Goal: Task Accomplishment & Management: Manage account settings

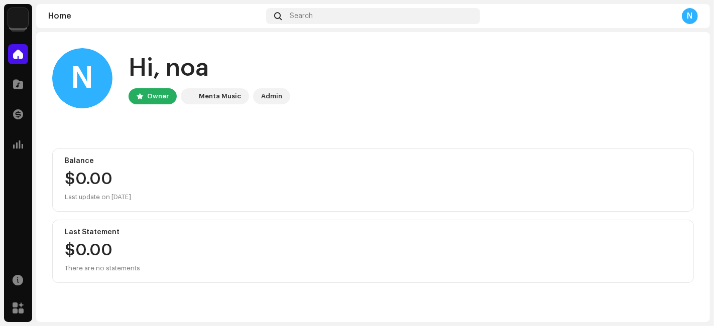
click at [13, 10] on img at bounding box center [18, 18] width 20 height 20
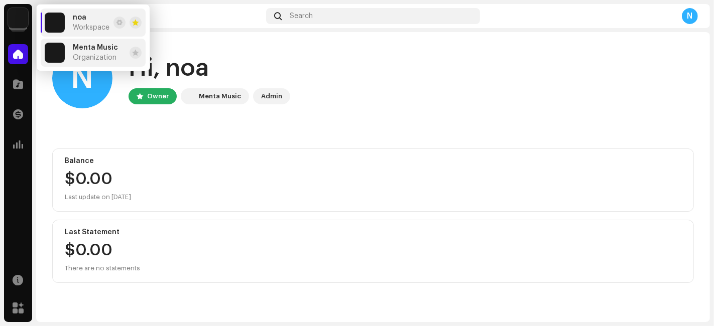
click at [62, 50] on img at bounding box center [55, 53] width 20 height 20
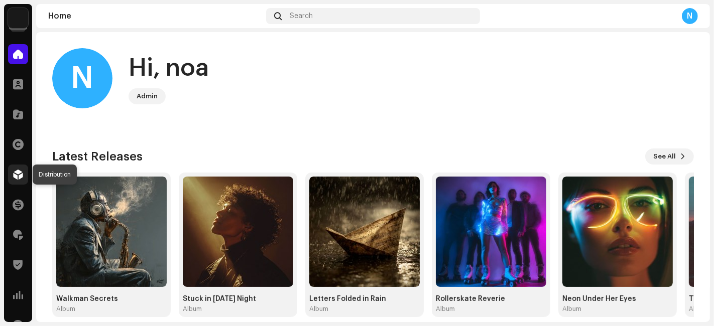
click at [16, 171] on span at bounding box center [18, 175] width 10 height 8
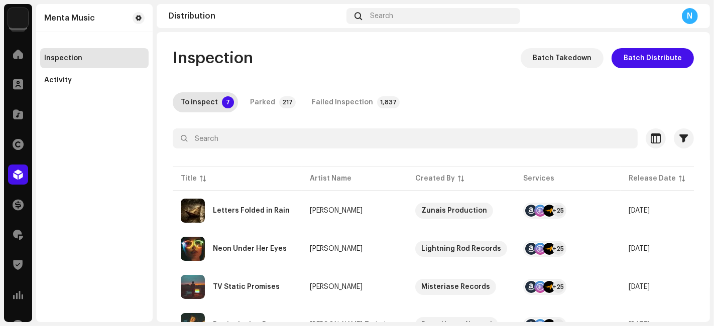
scroll to position [163, 0]
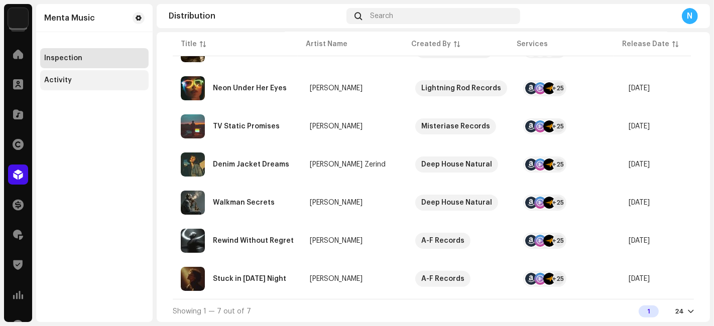
click at [86, 75] on div "Activity" at bounding box center [94, 80] width 108 height 20
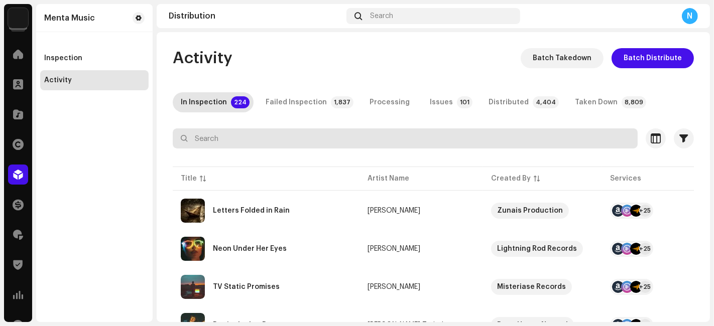
paste input "QZN882536503"
type input "QZN882536503"
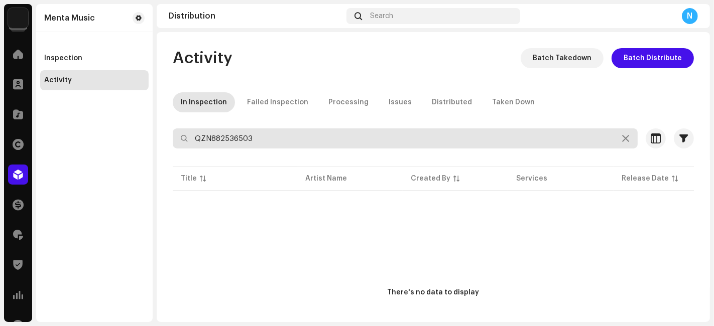
drag, startPoint x: 272, startPoint y: 137, endPoint x: 96, endPoint y: 100, distance: 180.0
click at [99, 116] on div "Menta Music Home Clients Catalog Rights Distribution Finance Royalties Trust & …" at bounding box center [357, 163] width 714 height 326
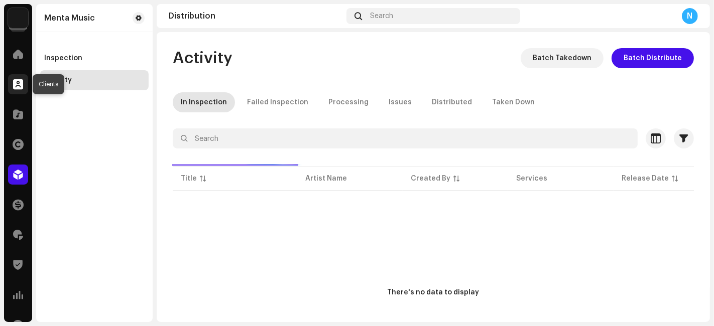
click at [17, 83] on span at bounding box center [18, 84] width 10 height 8
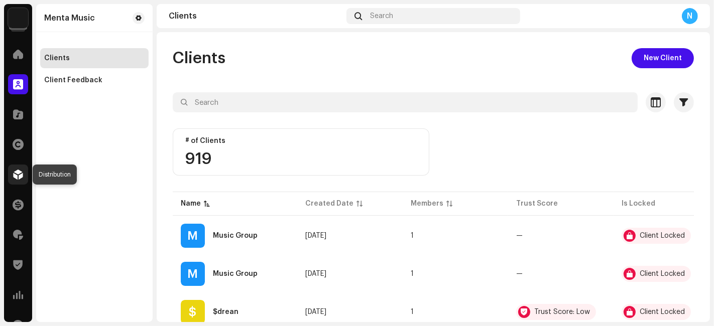
click at [16, 167] on div at bounding box center [18, 175] width 20 height 20
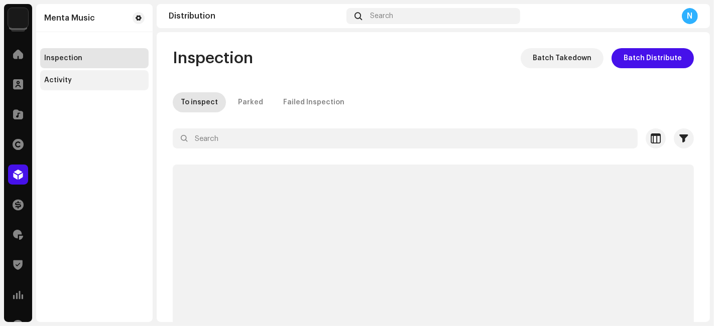
click at [74, 80] on div "Activity" at bounding box center [94, 80] width 100 height 8
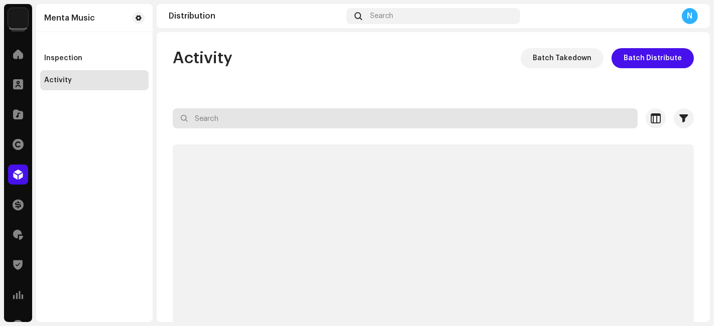
paste input "7316480840238"
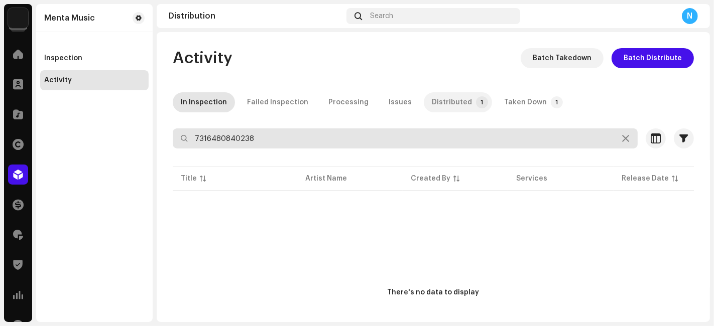
type input "7316480840238"
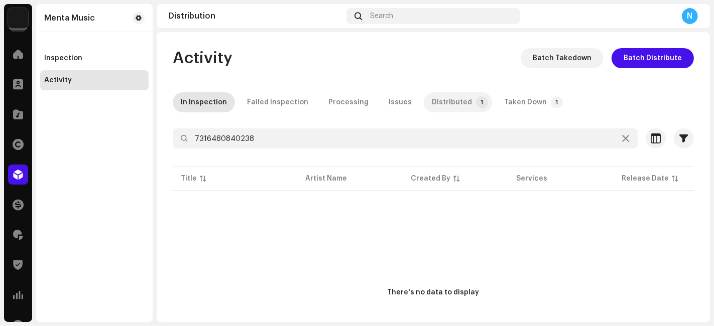
click at [432, 103] on div "Distributed" at bounding box center [452, 102] width 40 height 20
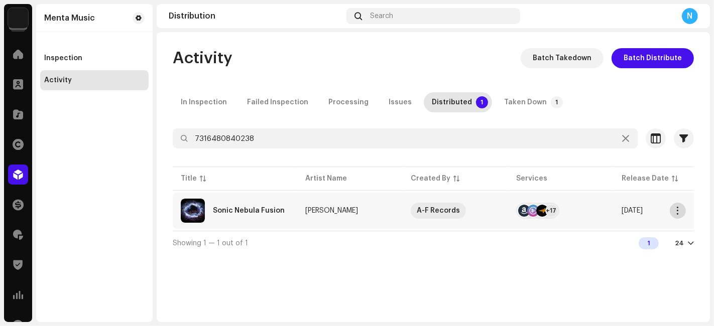
click at [680, 213] on span "button" at bounding box center [678, 211] width 8 height 8
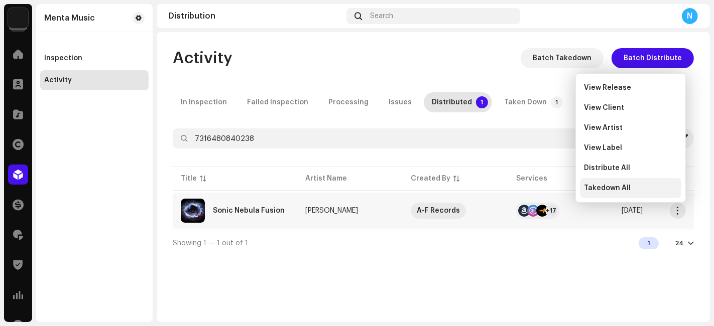
click at [632, 186] on div "Takedown All" at bounding box center [630, 188] width 93 height 8
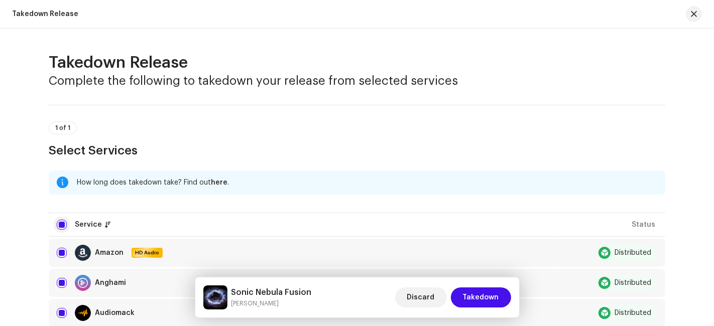
click at [57, 224] on input "checkbox" at bounding box center [62, 225] width 10 height 10
checkbox input "false"
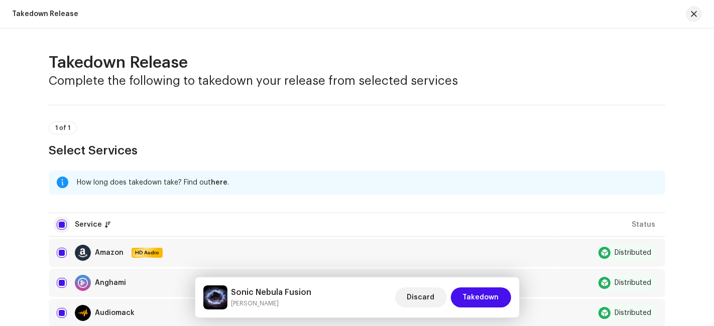
checkbox input "false"
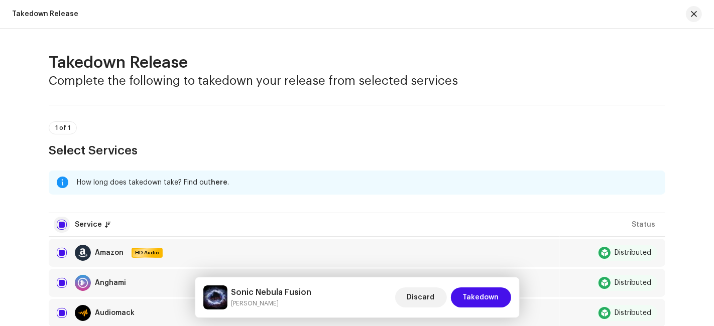
checkbox input "false"
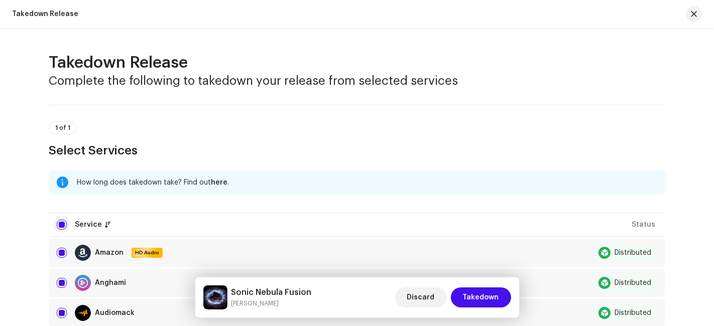
checkbox input "false"
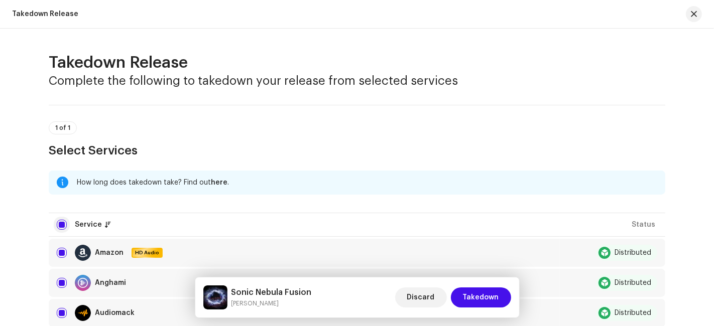
checkbox input "false"
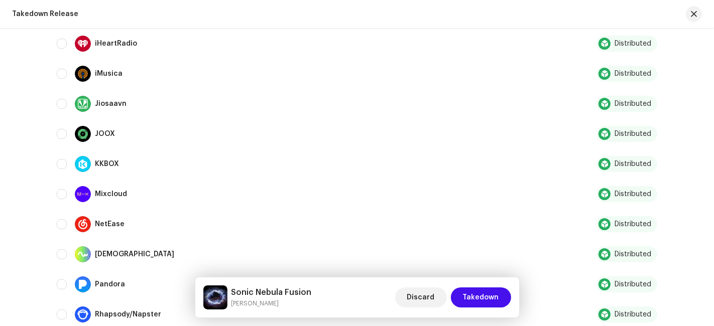
scroll to position [607, 0]
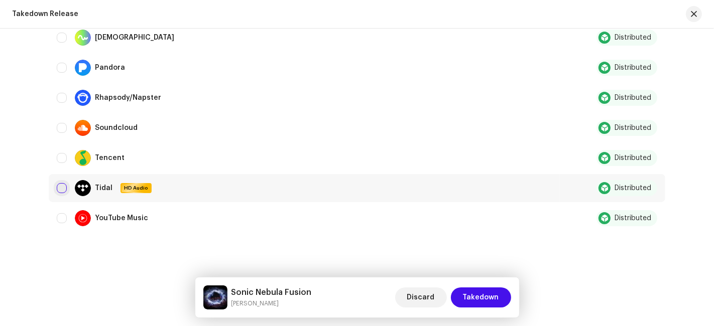
click at [57, 187] on input "Row Unselected" at bounding box center [62, 188] width 10 height 10
checkbox input "true"
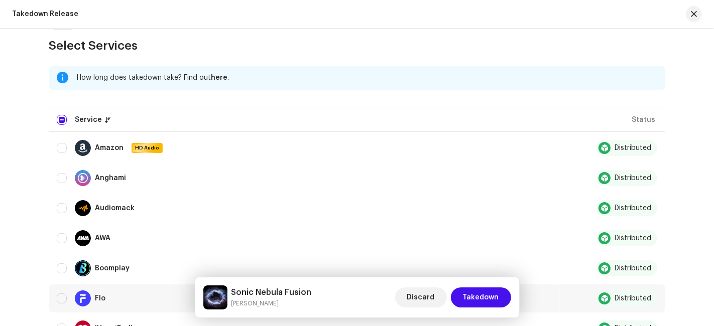
scroll to position [216, 0]
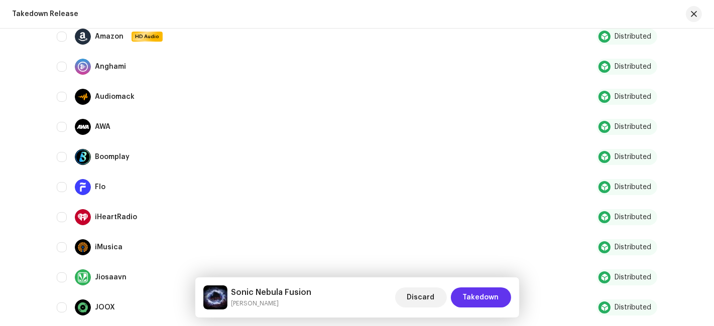
click at [468, 300] on span "Takedown" at bounding box center [481, 298] width 36 height 20
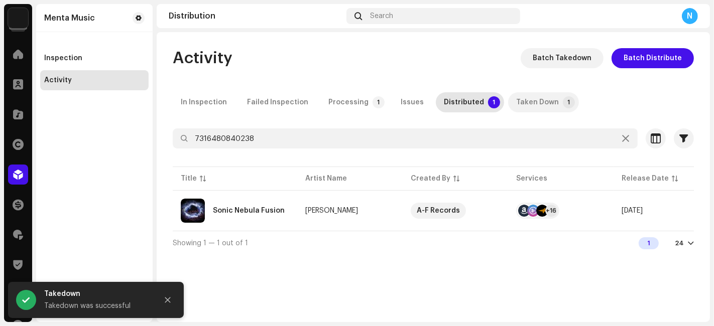
click at [521, 104] on div "Taken Down" at bounding box center [537, 102] width 43 height 20
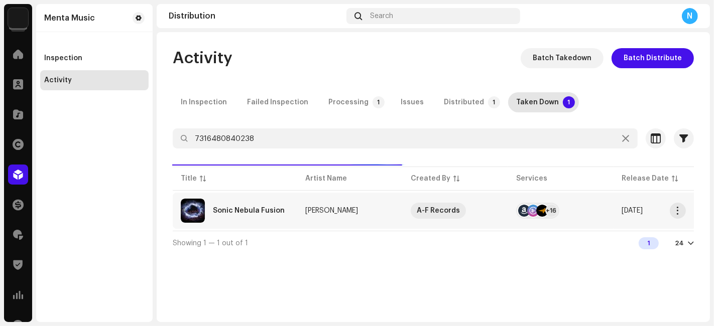
click at [532, 208] on div at bounding box center [533, 211] width 12 height 12
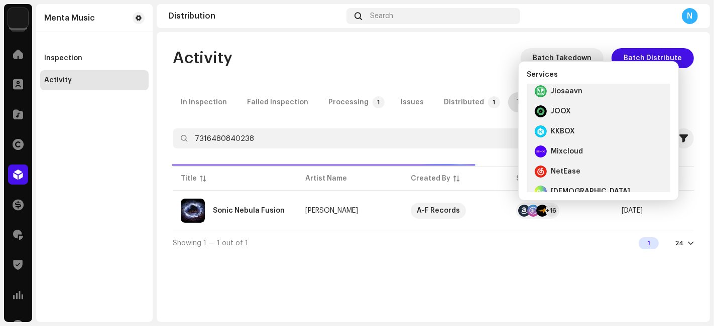
scroll to position [281, 0]
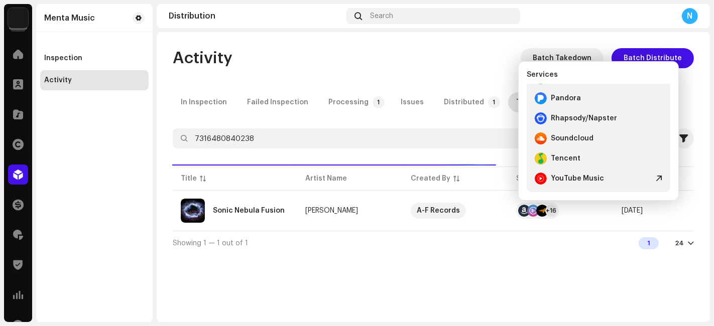
click at [571, 248] on div "Showing 1 — 1 out of 1 1 24" at bounding box center [433, 243] width 521 height 24
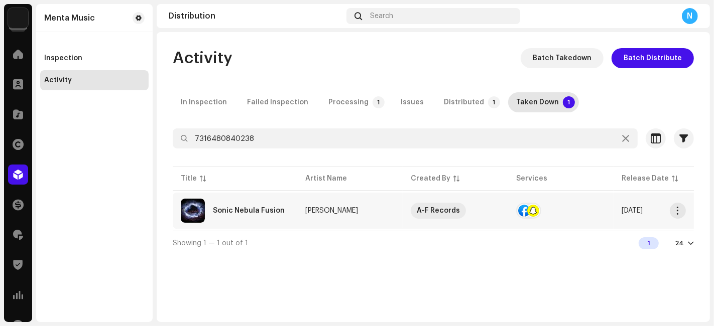
click at [524, 201] on td at bounding box center [560, 211] width 105 height 36
drag, startPoint x: 447, startPoint y: 303, endPoint x: 421, endPoint y: 102, distance: 202.5
click at [447, 302] on div "Sonic Nebula Fusion Aaron Osborne Service Last Enqueued Last Delivered Status F…" at bounding box center [357, 163] width 714 height 326
click at [448, 87] on div "Activity Batch Takedown Batch Distribute In Inspection Failed Inspection Proces…" at bounding box center [433, 151] width 553 height 207
click at [452, 100] on div "Distributed" at bounding box center [464, 102] width 40 height 20
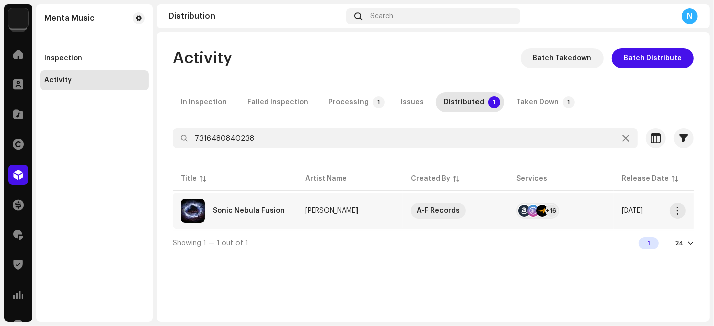
click at [528, 211] on div at bounding box center [533, 211] width 12 height 12
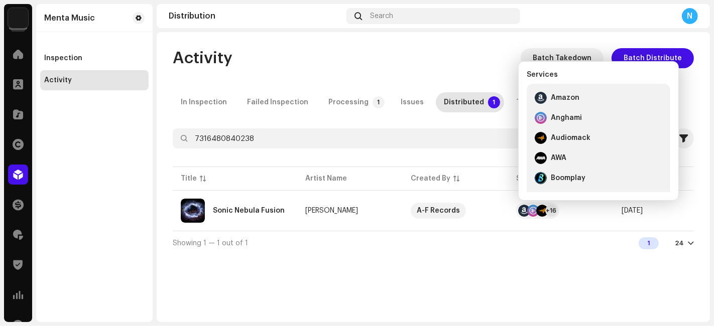
click at [402, 263] on div "Activity Batch Takedown Batch Distribute In Inspection Failed Inspection Proces…" at bounding box center [433, 177] width 553 height 290
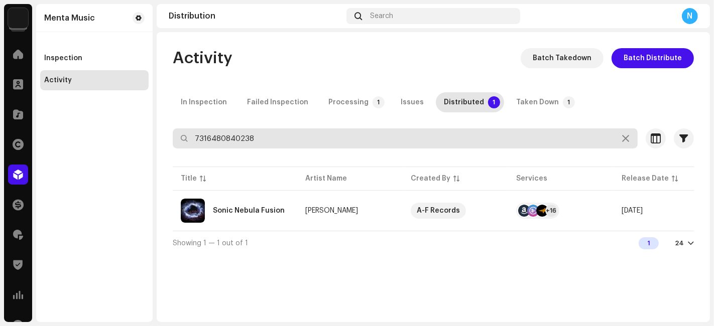
drag, startPoint x: 271, startPoint y: 134, endPoint x: 36, endPoint y: 129, distance: 235.0
click at [36, 129] on div "Menta Music Home Clients Catalog Rights Distribution Finance Royalties Trust & …" at bounding box center [357, 163] width 714 height 326
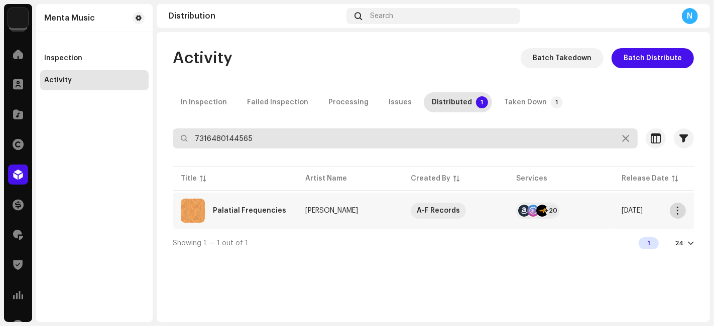
type input "7316480144565"
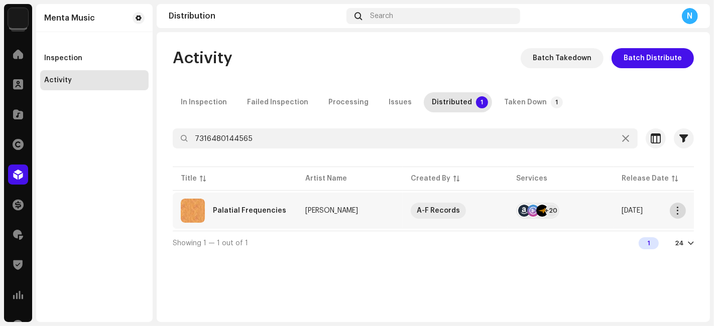
click at [678, 212] on span "button" at bounding box center [678, 211] width 8 height 8
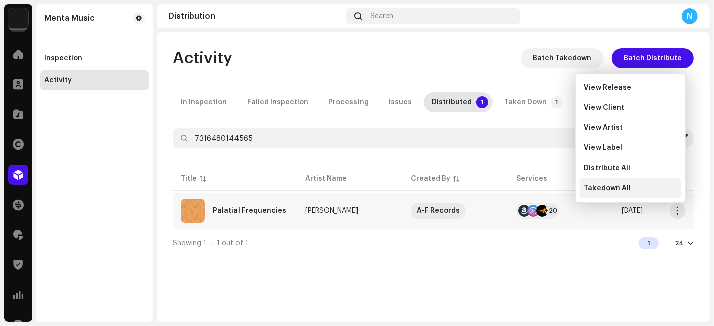
click at [599, 188] on span "Takedown All" at bounding box center [607, 188] width 47 height 8
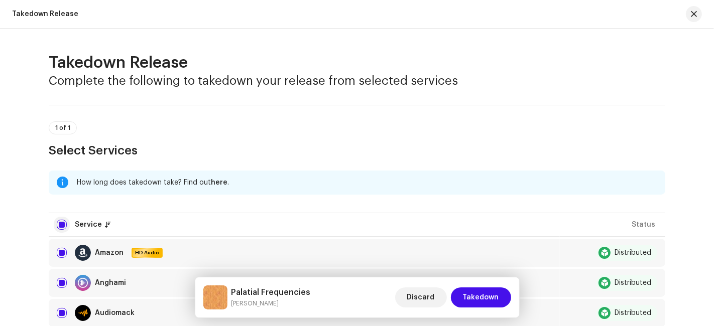
click at [61, 224] on input "checkbox" at bounding box center [62, 225] width 10 height 10
checkbox input "false"
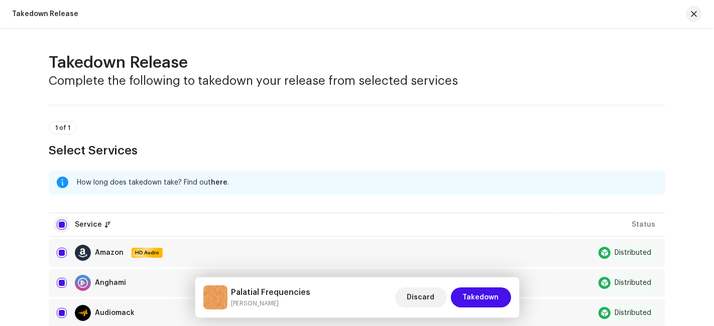
checkbox input "false"
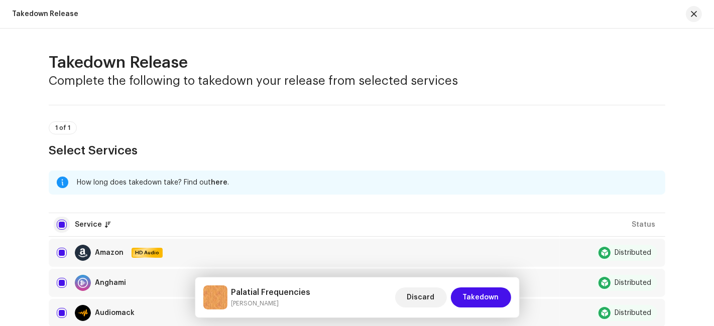
checkbox input "false"
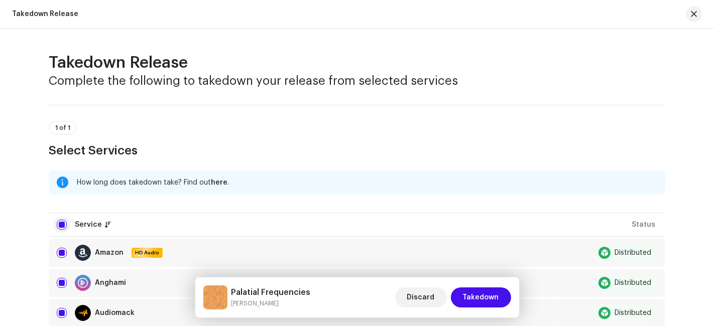
checkbox input "false"
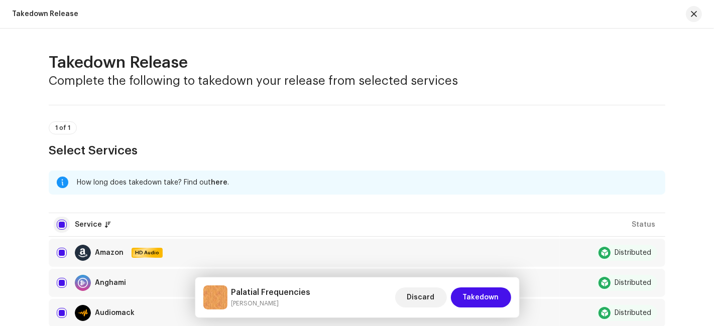
checkbox input "false"
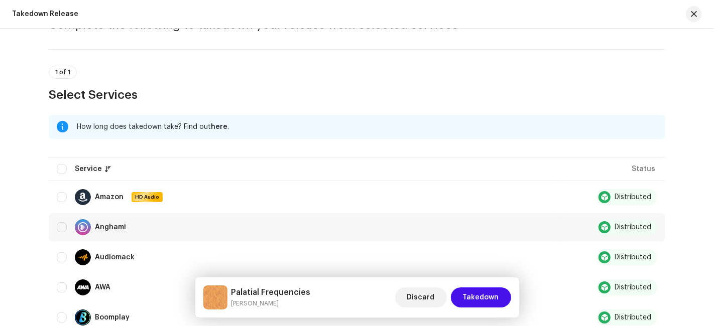
scroll to position [279, 0]
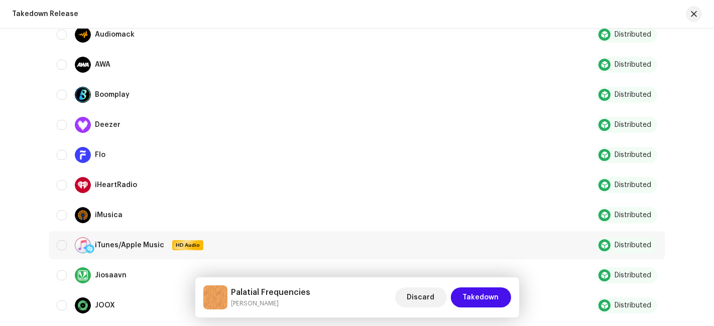
click at [65, 244] on div "iTunes/Apple Music HD Audio" at bounding box center [304, 245] width 495 height 16
click at [62, 244] on input "Row Unselected" at bounding box center [62, 245] width 10 height 10
checkbox input "true"
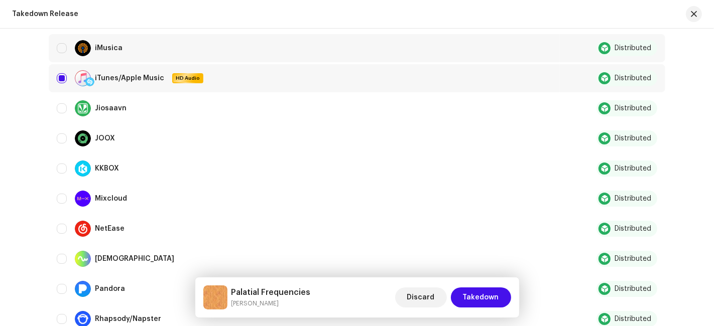
scroll to position [669, 0]
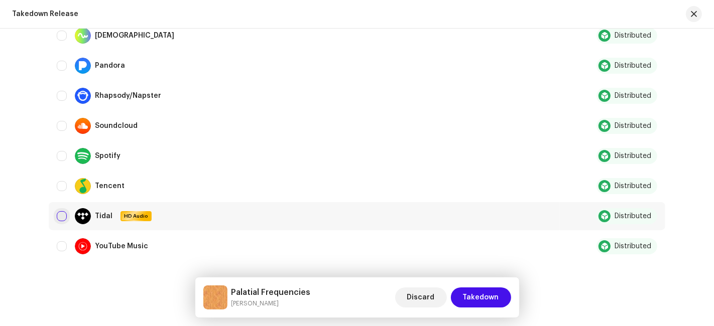
click at [64, 211] on input "Row Unselected" at bounding box center [62, 216] width 10 height 10
checkbox input "true"
click at [484, 299] on span "Takedown" at bounding box center [481, 298] width 36 height 20
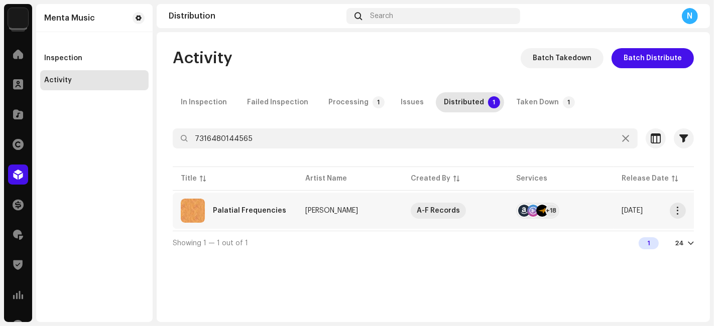
click at [543, 214] on div at bounding box center [542, 211] width 12 height 12
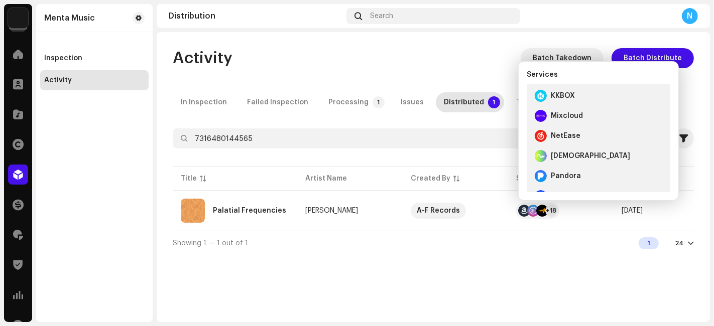
scroll to position [321, 0]
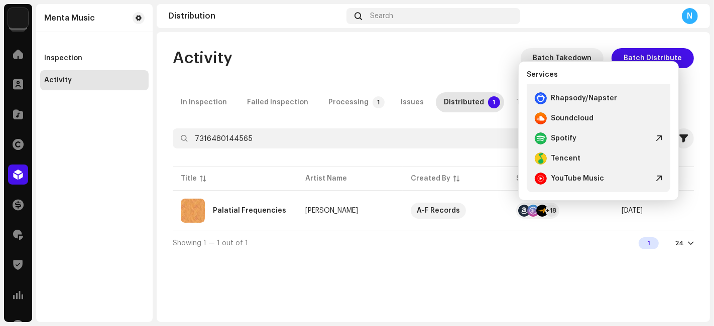
drag, startPoint x: 338, startPoint y: 274, endPoint x: 268, endPoint y: 150, distance: 142.5
click at [338, 273] on div "Activity Batch Takedown Batch Distribute In Inspection Failed Inspection Proces…" at bounding box center [433, 177] width 553 height 290
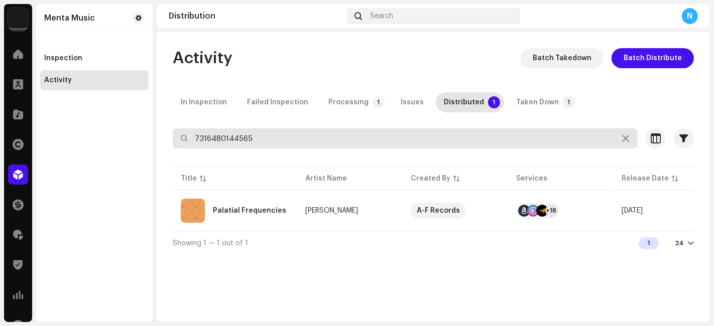
drag, startPoint x: 272, startPoint y: 133, endPoint x: 119, endPoint y: 131, distance: 152.6
click at [119, 131] on div "Menta Music Home Clients Catalog Rights Distribution Finance Royalties Trust & …" at bounding box center [357, 163] width 714 height 326
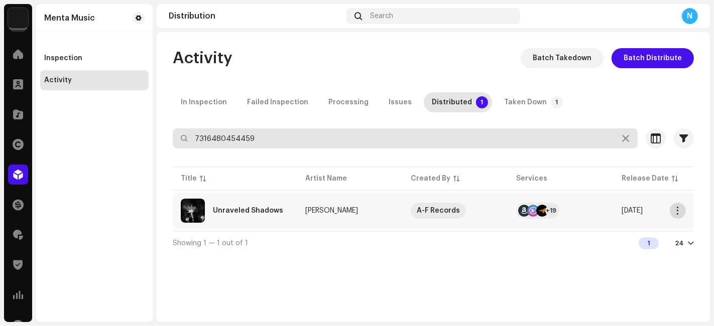
type input "7316480454459"
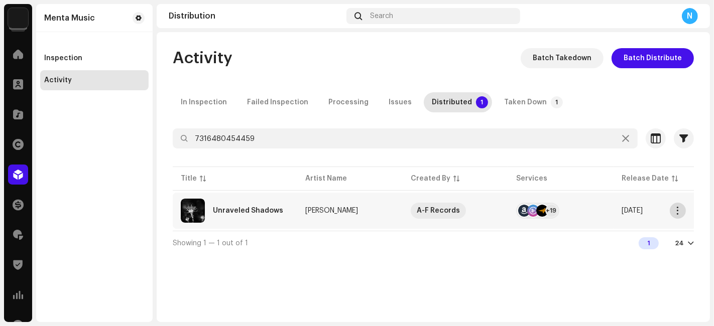
click at [676, 209] on span "button" at bounding box center [678, 211] width 8 height 8
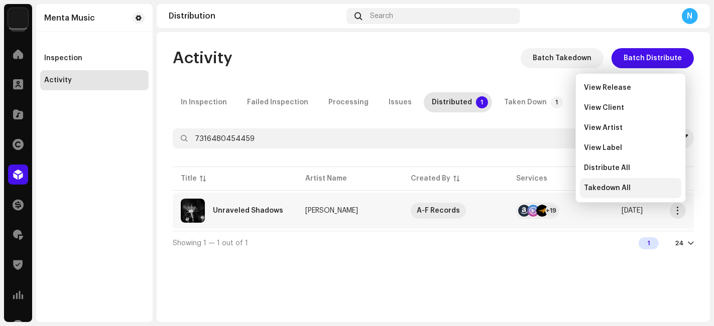
click at [619, 186] on span "Takedown All" at bounding box center [607, 188] width 47 height 8
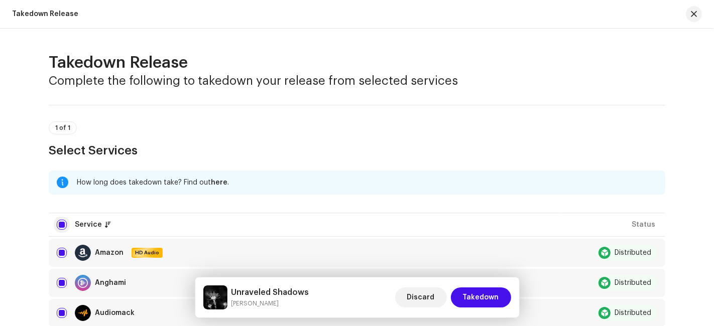
click at [59, 223] on input "checkbox" at bounding box center [62, 225] width 10 height 10
checkbox input "false"
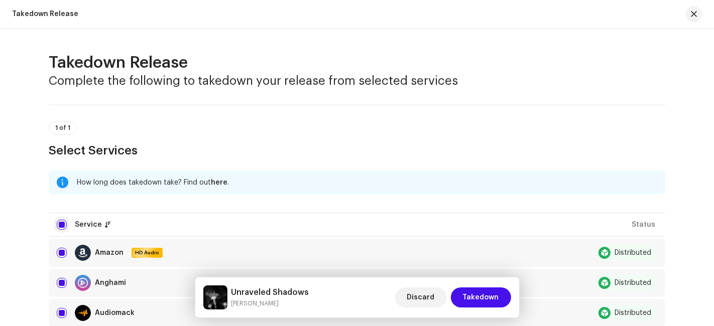
checkbox input "false"
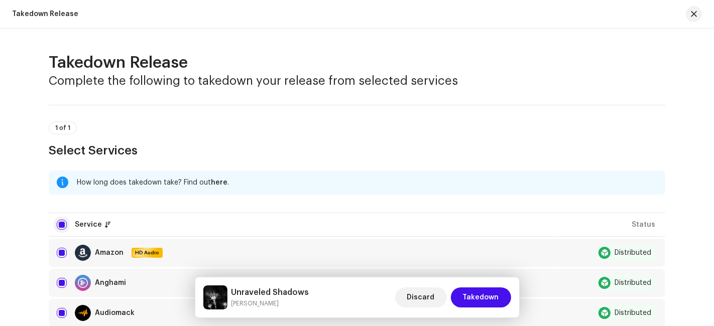
checkbox input "false"
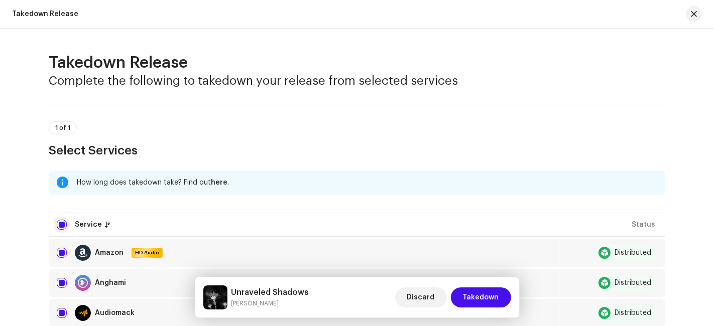
checkbox input "false"
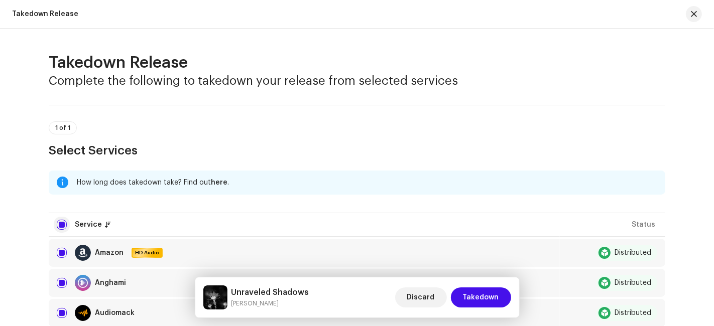
checkbox input "false"
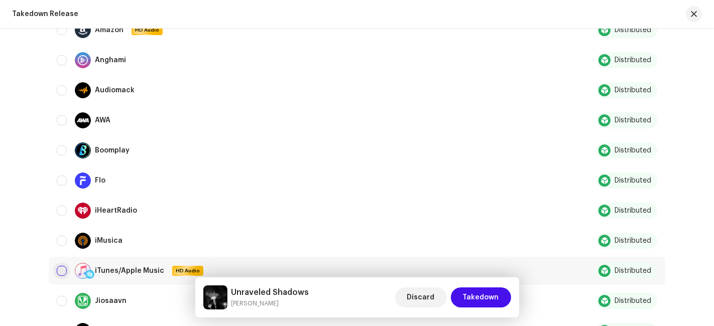
click at [60, 267] on input "Row Unselected" at bounding box center [62, 271] width 10 height 10
checkbox input "true"
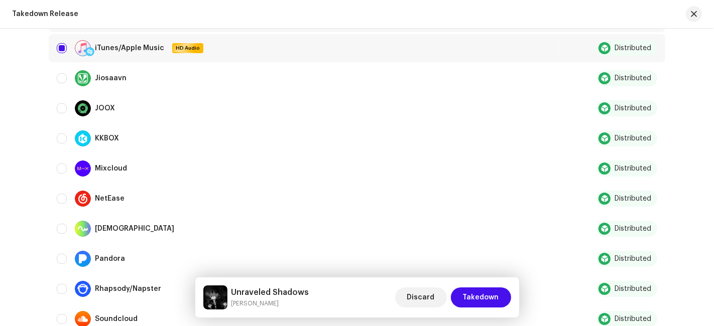
scroll to position [667, 0]
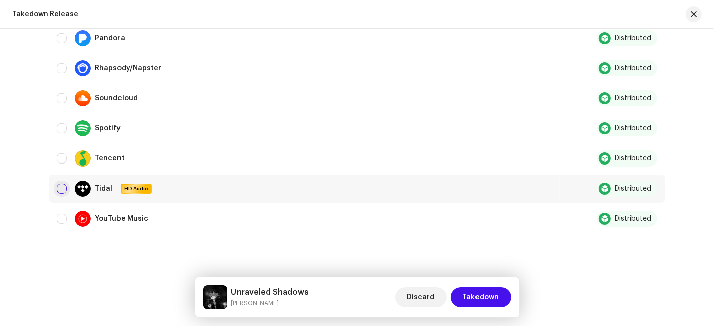
click at [57, 187] on input "Row Unselected" at bounding box center [62, 189] width 10 height 10
checkbox input "true"
click at [499, 302] on button "Takedown" at bounding box center [481, 298] width 60 height 20
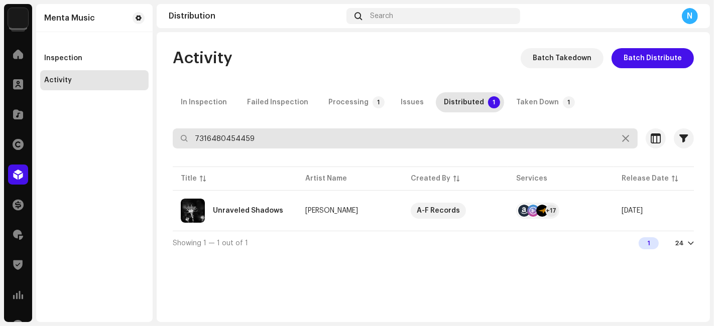
drag, startPoint x: 281, startPoint y: 140, endPoint x: 115, endPoint y: 138, distance: 165.2
click at [115, 138] on div "Menta Music Home Clients Catalog Rights Distribution Finance Royalties Trust & …" at bounding box center [357, 163] width 714 height 326
type input "7316480805428"
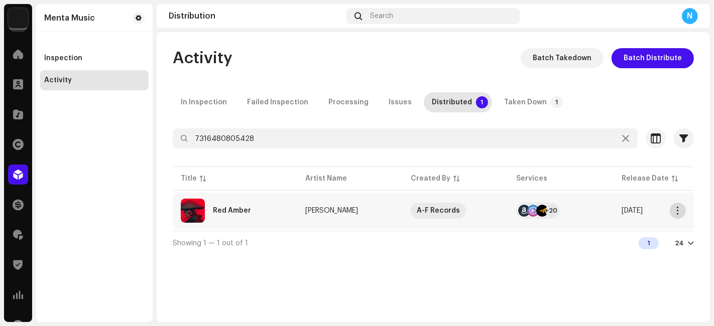
click at [677, 210] on span "button" at bounding box center [678, 211] width 8 height 8
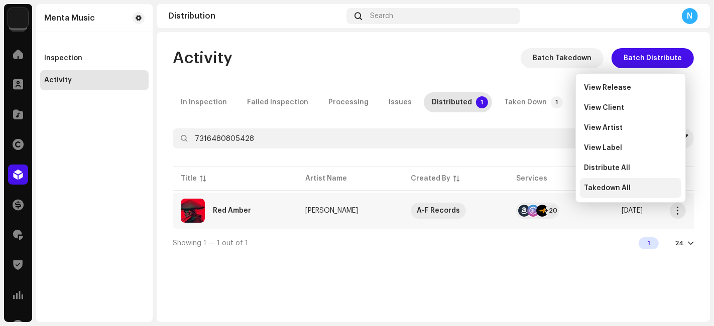
click at [620, 191] on span "Takedown All" at bounding box center [607, 188] width 47 height 8
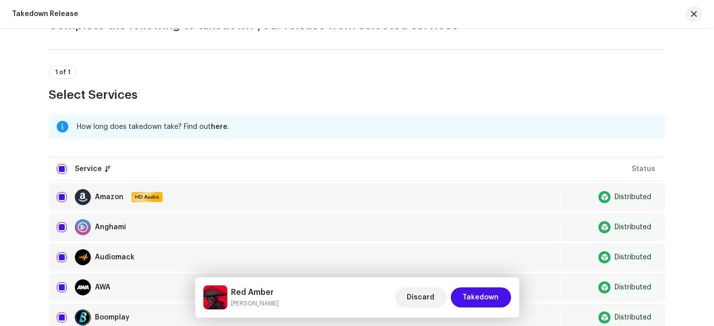
scroll to position [111, 0]
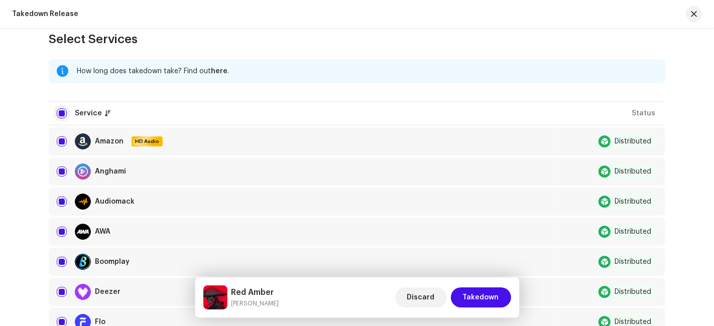
click at [59, 115] on input "checkbox" at bounding box center [62, 113] width 10 height 10
checkbox input "false"
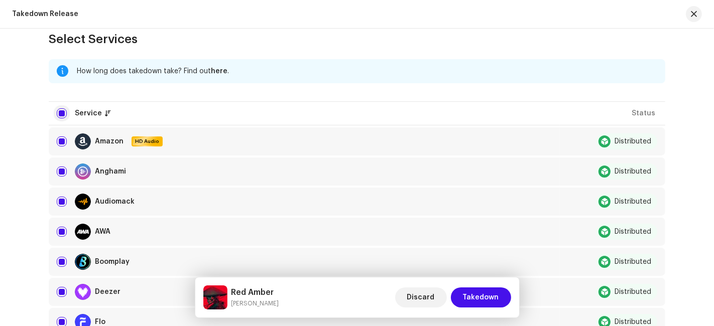
checkbox input "false"
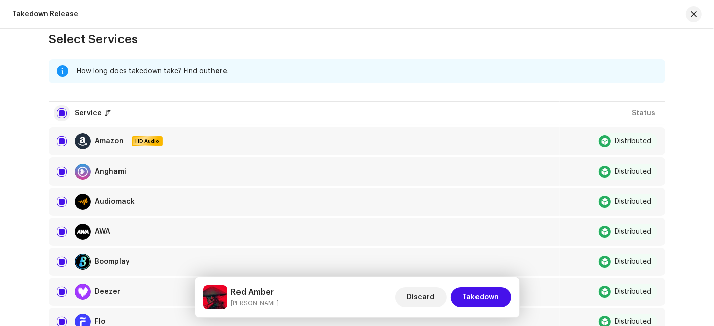
checkbox input "false"
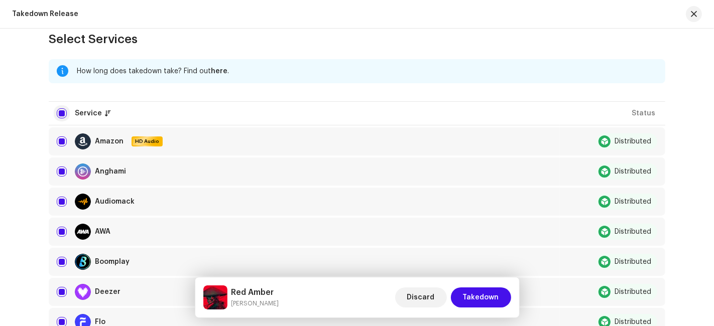
checkbox input "false"
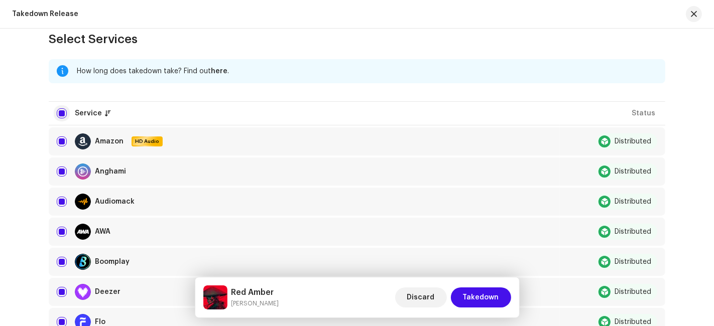
checkbox input "false"
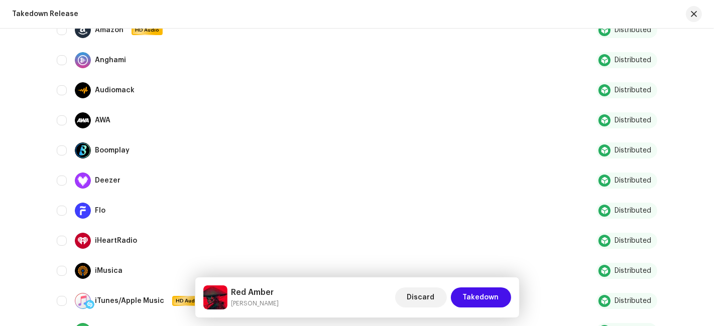
scroll to position [446, 0]
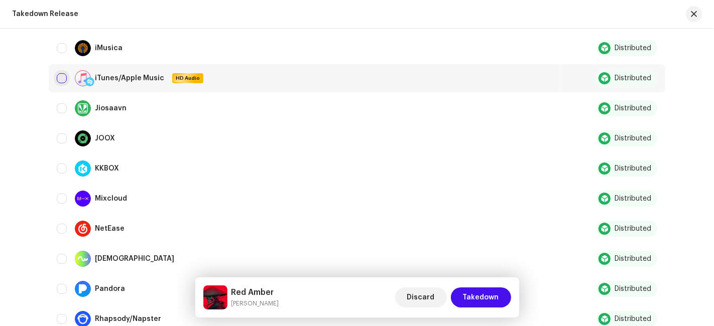
drag, startPoint x: 53, startPoint y: 77, endPoint x: 59, endPoint y: 76, distance: 5.5
click at [55, 76] on td "iTunes/Apple Music HD Audio" at bounding box center [304, 78] width 511 height 28
click at [59, 76] on input "Row Unselected" at bounding box center [62, 78] width 10 height 10
checkbox input "true"
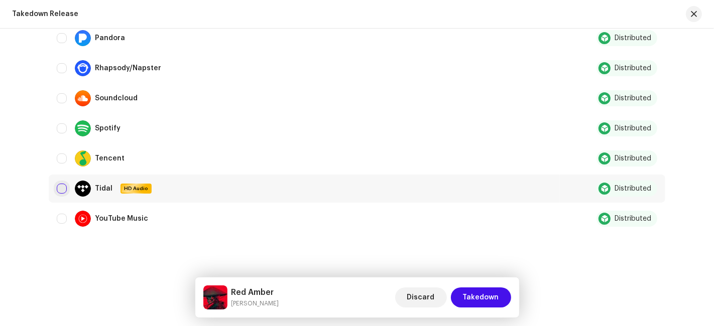
click at [59, 184] on input "Row Unselected" at bounding box center [62, 189] width 10 height 10
checkbox input "true"
click at [478, 298] on span "Takedown" at bounding box center [481, 298] width 36 height 20
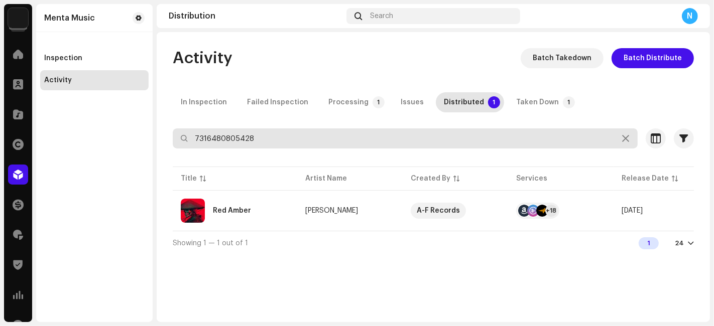
drag, startPoint x: 254, startPoint y: 133, endPoint x: 109, endPoint y: 133, distance: 144.6
click at [109, 133] on div "Menta Music Home Clients Catalog Rights Distribution Finance Royalties Trust & …" at bounding box center [357, 163] width 714 height 326
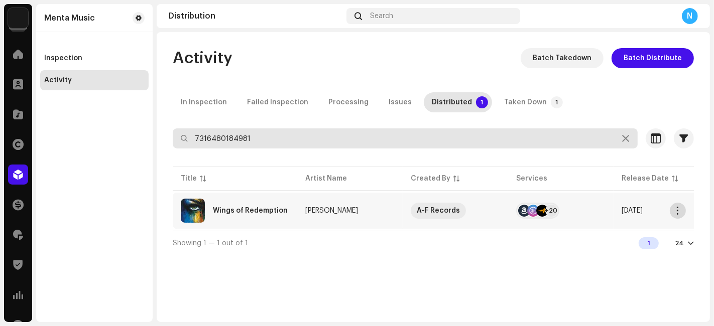
type input "7316480184981"
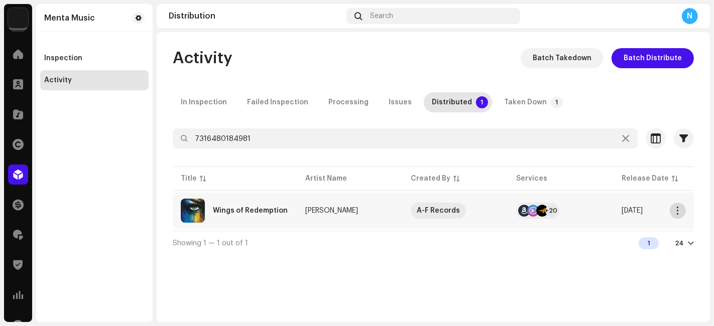
click at [683, 211] on button "button" at bounding box center [678, 211] width 16 height 16
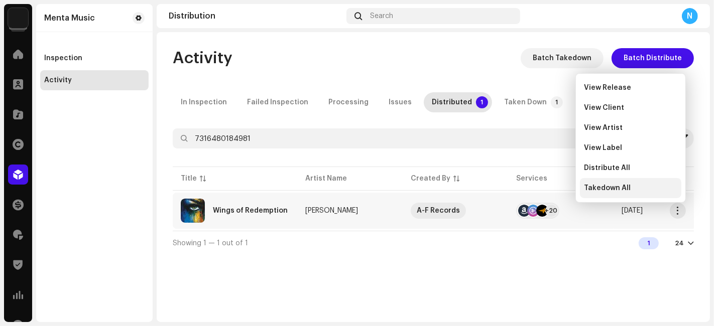
click at [625, 184] on span "Takedown All" at bounding box center [607, 188] width 47 height 8
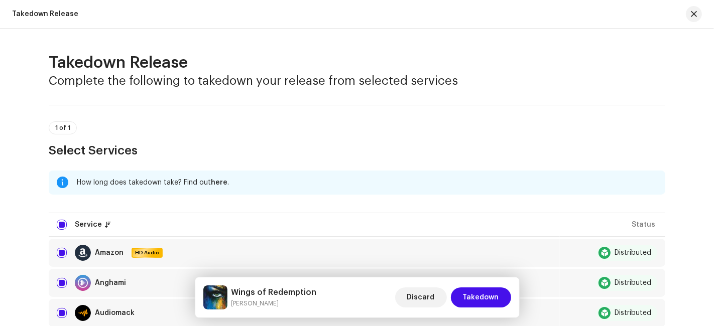
click at [60, 226] on input "checkbox" at bounding box center [62, 225] width 10 height 10
checkbox input "false"
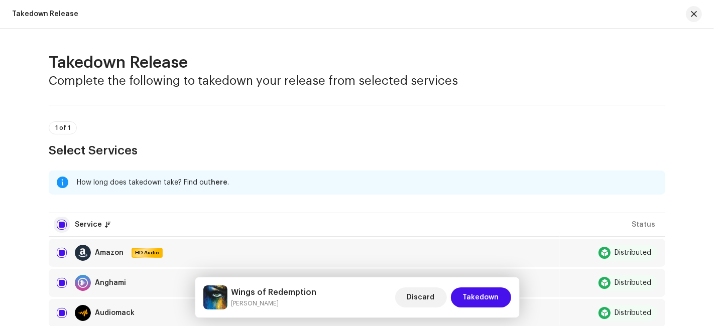
checkbox input "false"
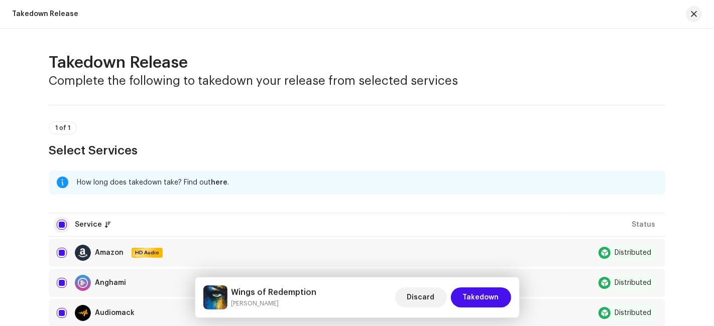
checkbox input "false"
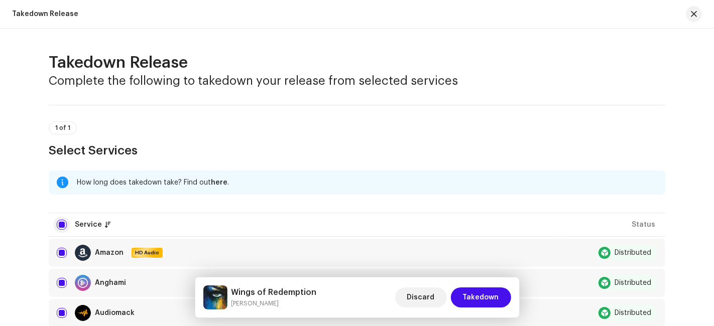
checkbox input "false"
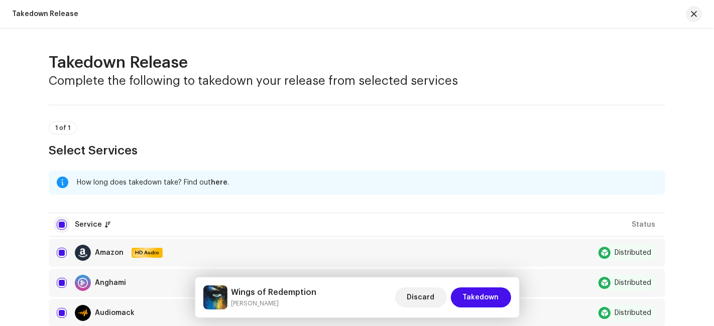
checkbox input "false"
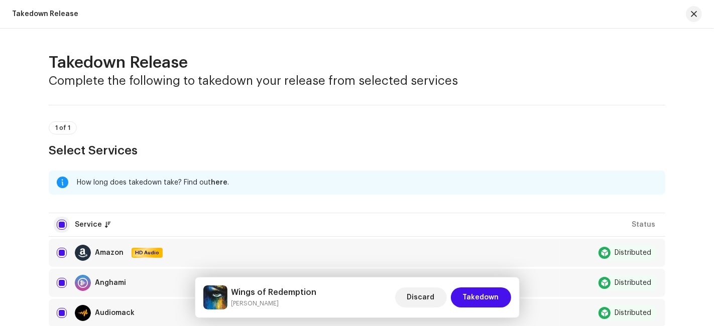
checkbox input "false"
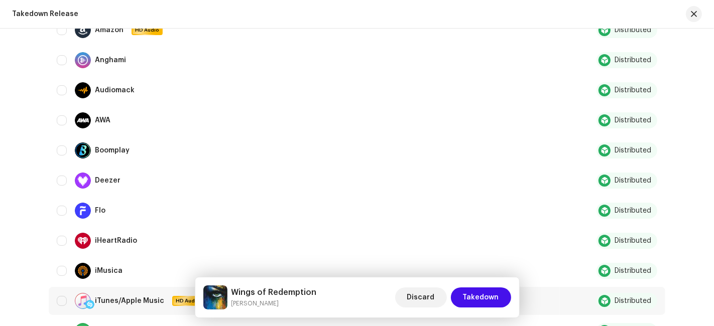
scroll to position [390, 0]
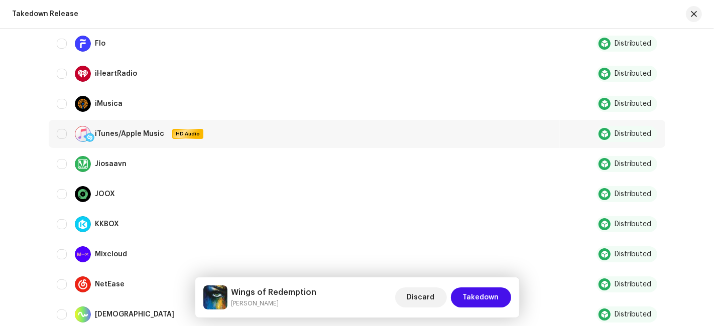
click at [58, 138] on div "iTunes/Apple Music HD Audio" at bounding box center [304, 134] width 495 height 16
click at [60, 133] on input "Row Unselected" at bounding box center [62, 134] width 10 height 10
checkbox input "true"
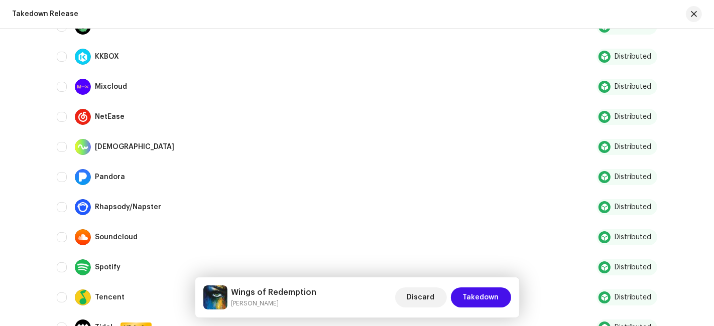
scroll to position [697, 0]
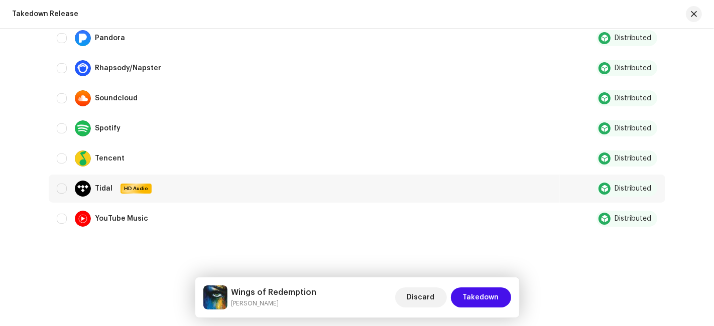
click at [57, 189] on div "Tidal HD Audio" at bounding box center [304, 189] width 495 height 16
click at [57, 184] on input "Row Unselected" at bounding box center [62, 189] width 10 height 10
checkbox input "true"
click at [468, 296] on span "Takedown" at bounding box center [481, 298] width 36 height 20
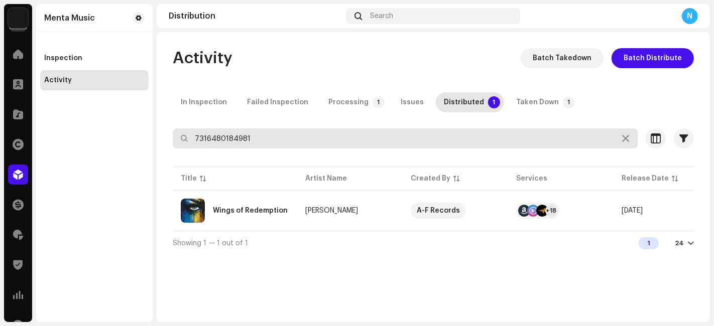
drag, startPoint x: 282, startPoint y: 139, endPoint x: 8, endPoint y: 168, distance: 276.2
click at [2, 171] on div "Menta Music Home Clients Catalog Rights Distribution Finance Royalties Trust & …" at bounding box center [357, 163] width 714 height 326
type input "7316479982741"
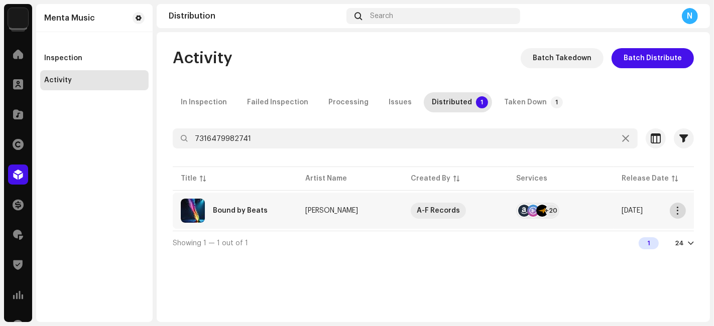
click at [678, 207] on span "button" at bounding box center [678, 211] width 8 height 8
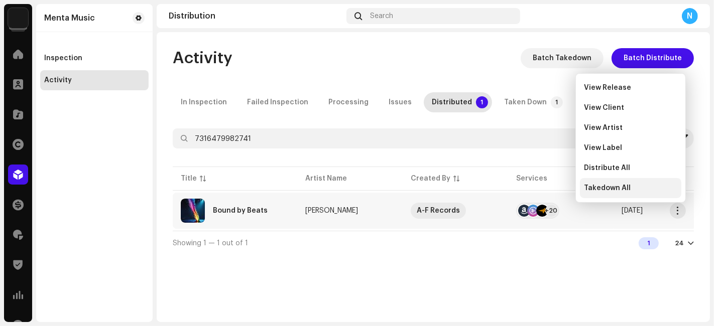
click at [635, 186] on div "Takedown All" at bounding box center [630, 188] width 93 height 8
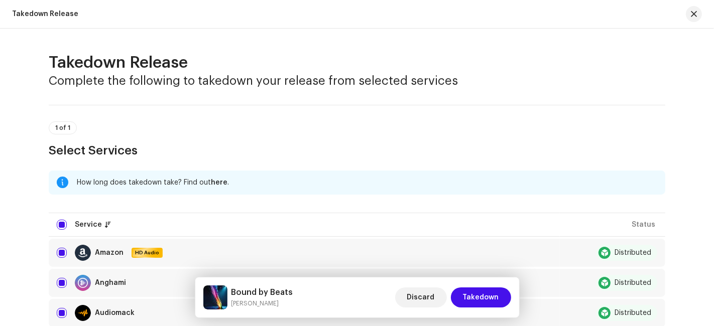
click at [57, 226] on input "checkbox" at bounding box center [62, 225] width 10 height 10
checkbox input "false"
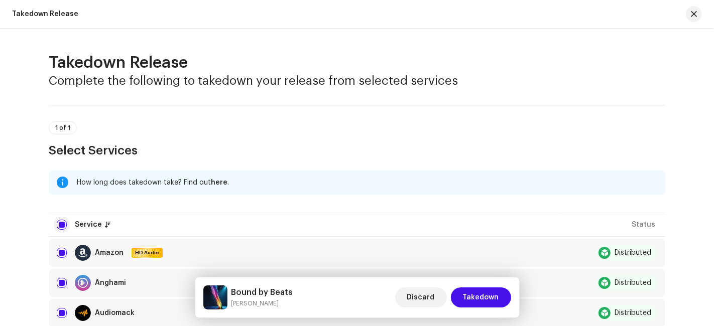
checkbox input "false"
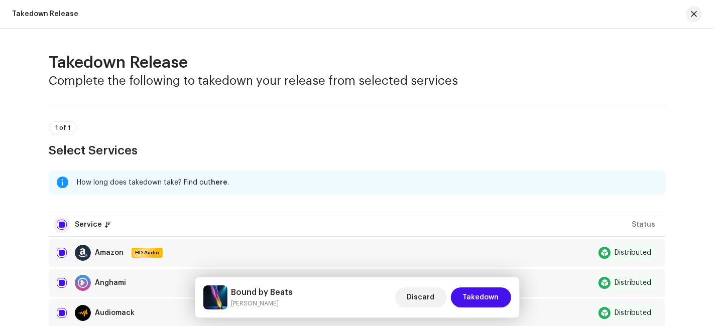
checkbox input "false"
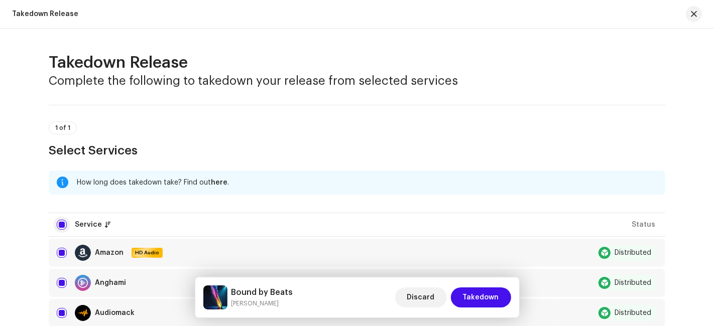
checkbox input "false"
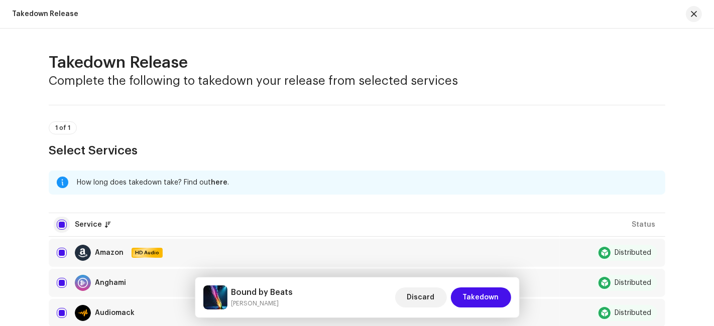
checkbox input "false"
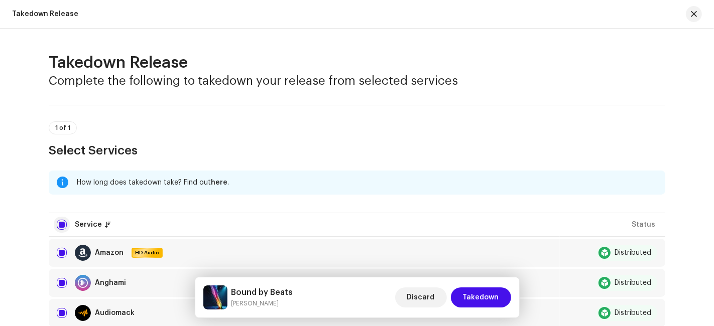
checkbox input "false"
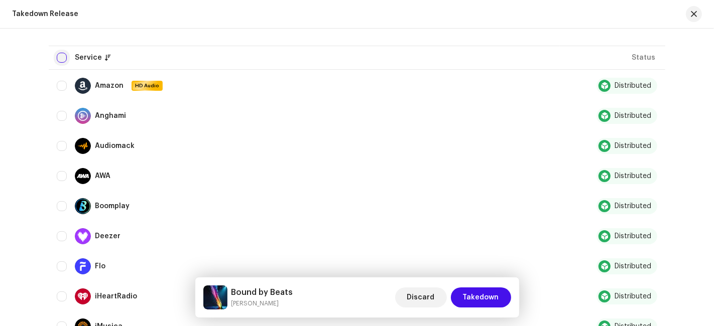
scroll to position [223, 0]
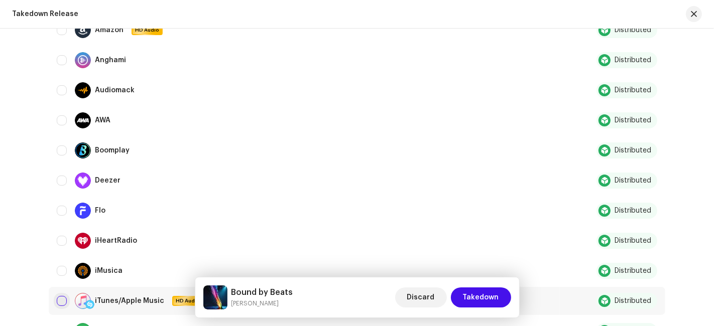
click at [63, 299] on input "Row Unselected" at bounding box center [62, 301] width 10 height 10
checkbox input "true"
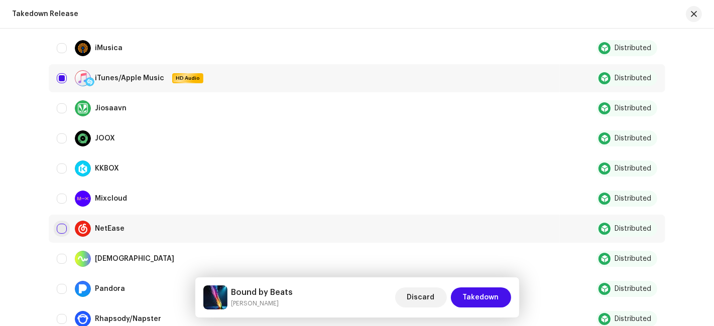
scroll to position [697, 0]
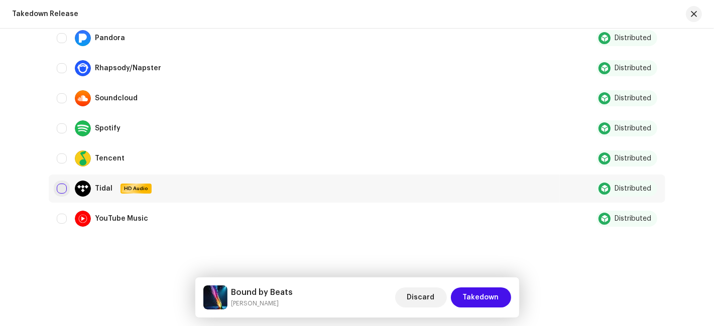
click at [59, 184] on input "Row Unselected" at bounding box center [62, 189] width 10 height 10
checkbox input "true"
click at [483, 299] on span "Takedown" at bounding box center [481, 298] width 36 height 20
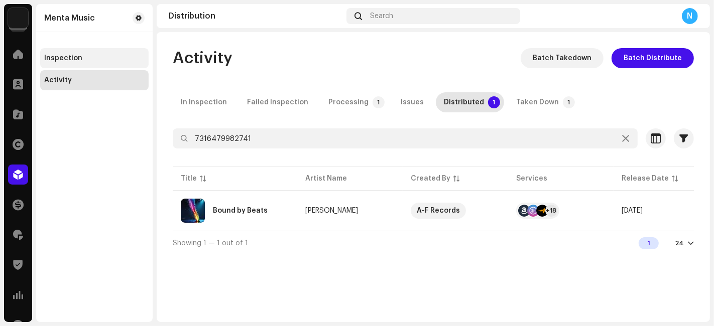
click at [86, 54] on div "Inspection" at bounding box center [94, 58] width 108 height 20
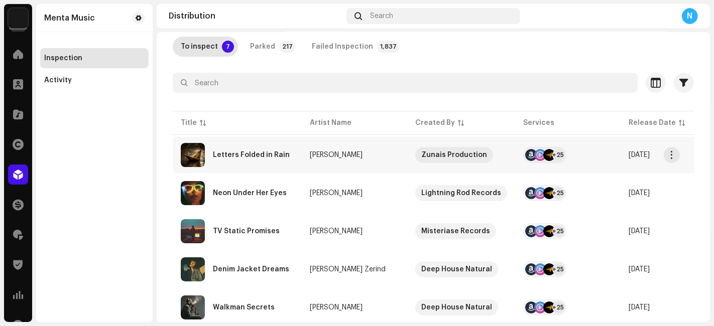
scroll to position [163, 0]
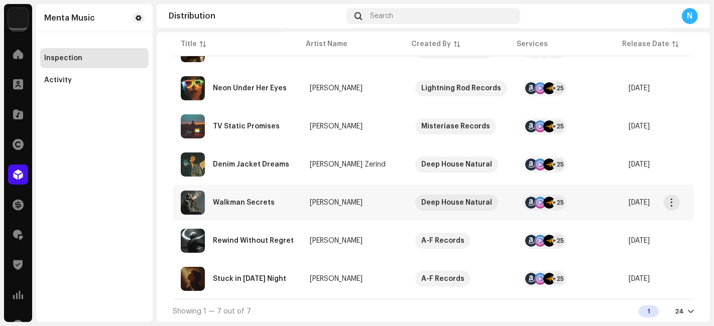
click at [281, 199] on div "Walkman Secrets" at bounding box center [237, 203] width 113 height 24
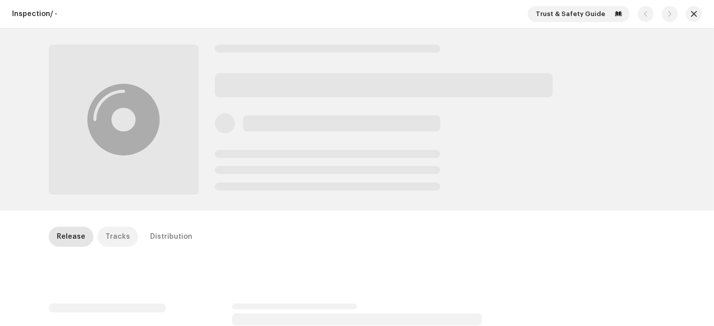
click at [111, 235] on div "Tracks" at bounding box center [117, 237] width 25 height 20
click at [693, 13] on span "button" at bounding box center [694, 14] width 6 height 8
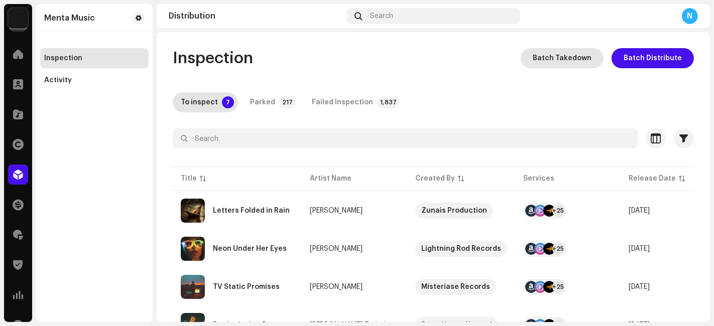
click at [572, 59] on span "Batch Takedown" at bounding box center [562, 58] width 59 height 20
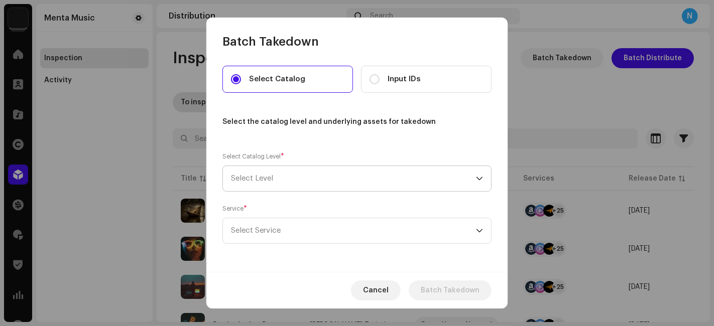
click at [333, 175] on span "Select Level" at bounding box center [353, 178] width 245 height 25
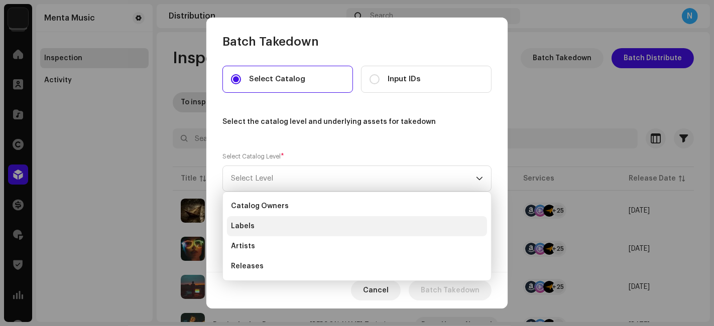
click at [268, 231] on li "Labels" at bounding box center [357, 226] width 260 height 20
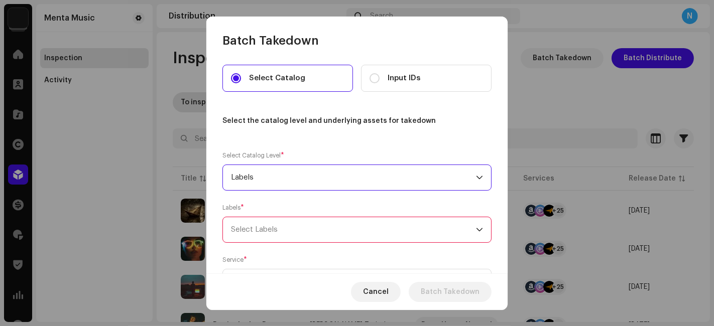
click at [237, 227] on div "Select Labels" at bounding box center [353, 229] width 245 height 25
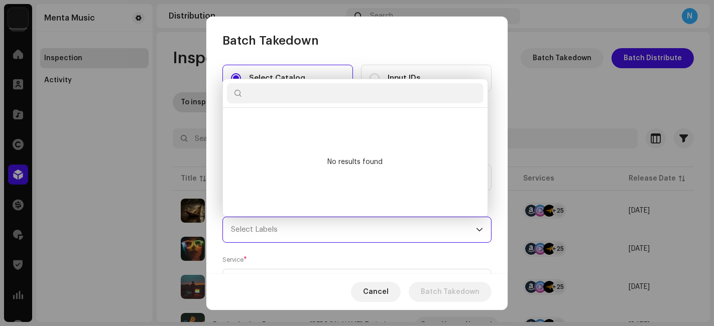
scroll to position [5, 42]
paste input "A-F Records"
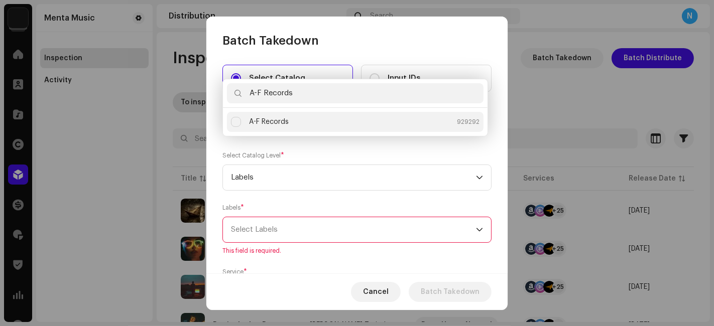
type input "A-F Records"
click at [339, 120] on div "A-F Records 929292" at bounding box center [364, 122] width 230 height 10
checkbox input "true"
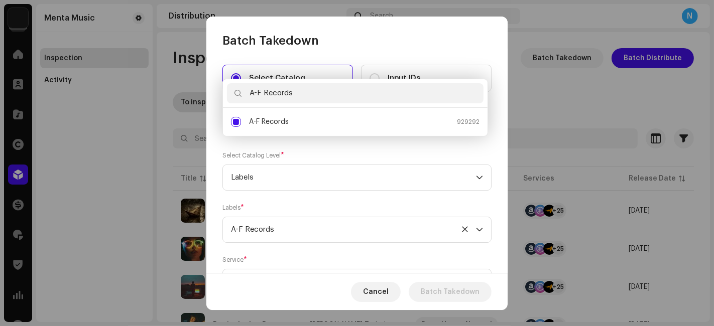
click at [304, 148] on div "Select Catalog Input IDs Select the catalog level and underlying assets for tak…" at bounding box center [356, 205] width 269 height 281
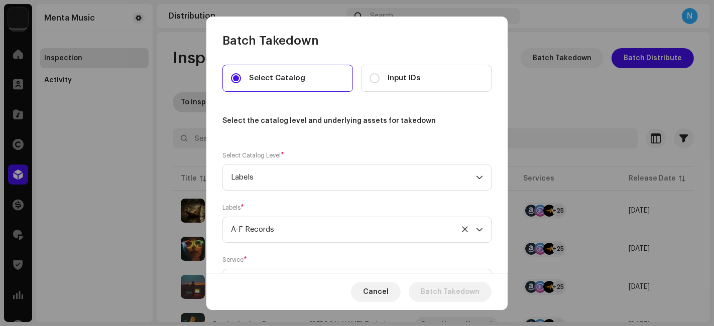
scroll to position [56, 0]
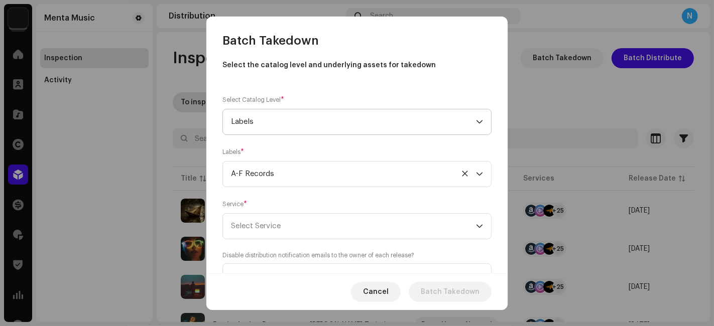
click at [280, 124] on span "Labels" at bounding box center [353, 121] width 245 height 25
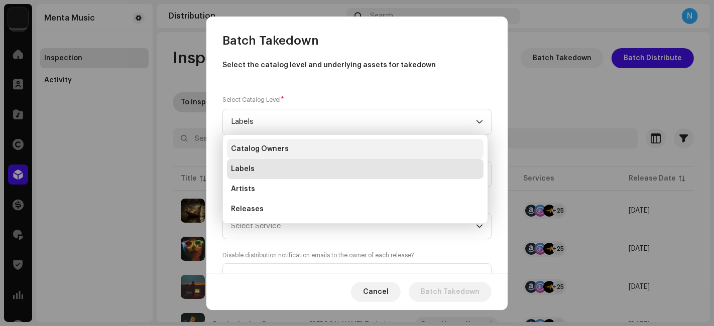
click at [265, 148] on span "Catalog Owners" at bounding box center [260, 149] width 58 height 10
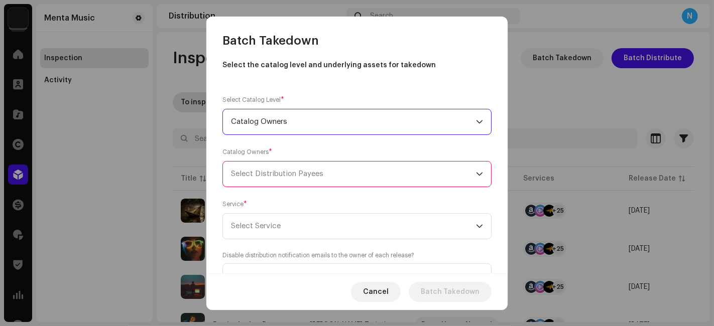
click at [273, 179] on div "Select Distribution Payees" at bounding box center [353, 174] width 245 height 25
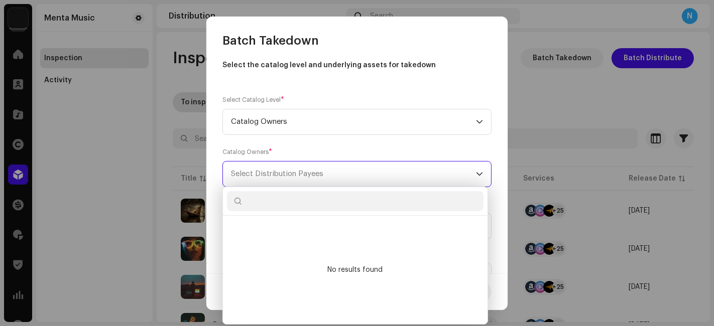
scroll to position [5, 42]
paste input "A-F Records"
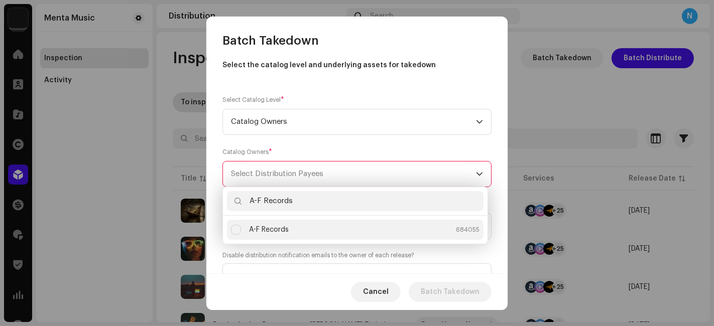
type input "A-F Records"
click at [280, 233] on div "A-F Records" at bounding box center [269, 230] width 40 height 10
checkbox input "true"
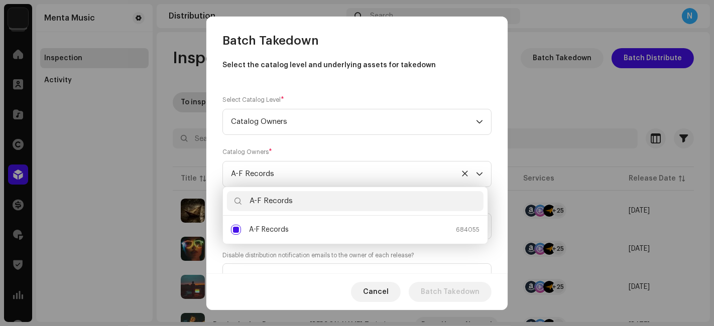
click at [439, 65] on div "Select the catalog level and underlying assets for takedown" at bounding box center [356, 65] width 269 height 11
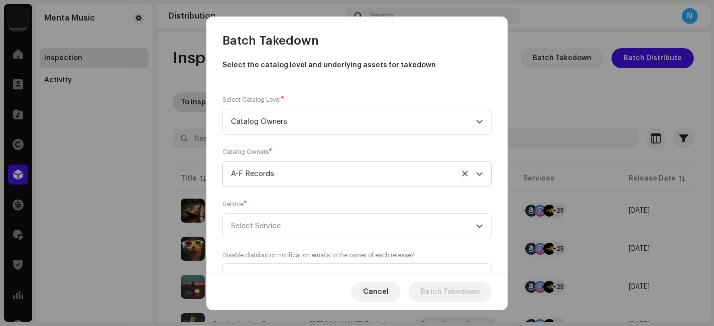
scroll to position [99, 0]
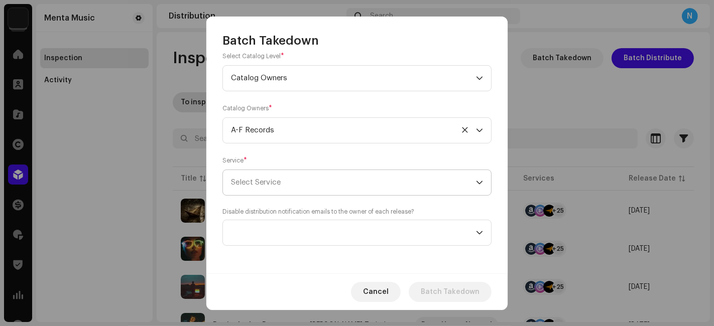
click at [362, 184] on span "Select Service" at bounding box center [353, 182] width 245 height 25
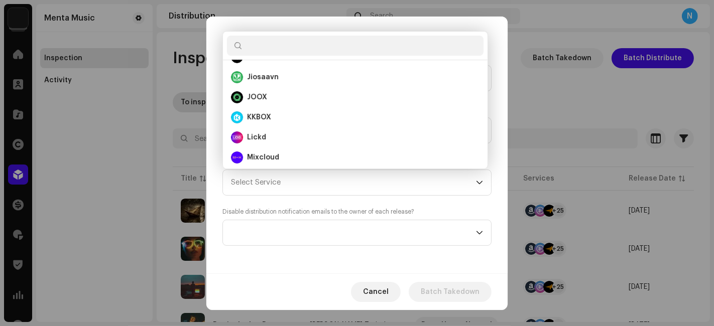
scroll to position [167, 0]
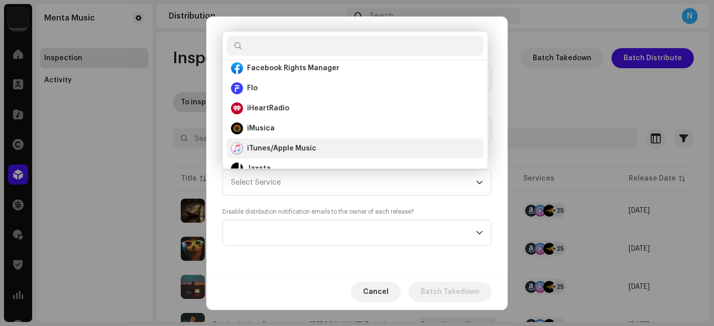
click at [280, 146] on strong "iTunes/Apple Music" at bounding box center [281, 149] width 69 height 10
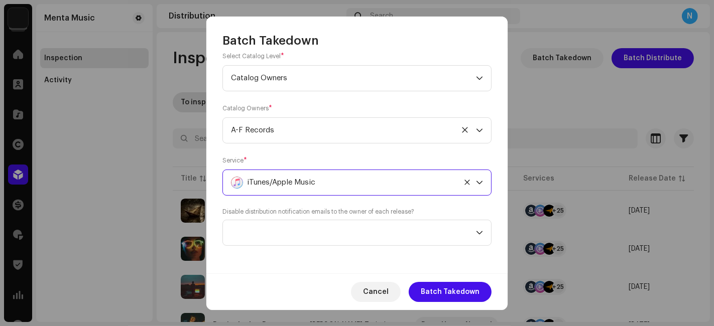
click at [364, 174] on div "iTunes/Apple Music" at bounding box center [345, 182] width 229 height 25
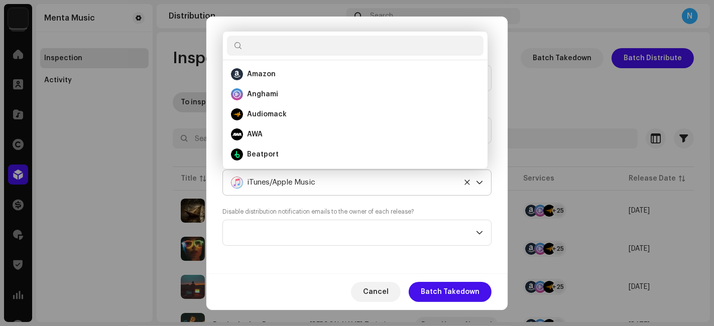
scroll to position [156, 0]
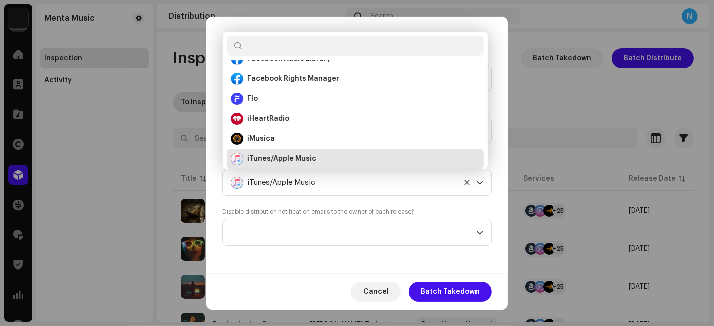
click at [245, 269] on div "Select Catalog Input IDs Select the catalog level and underlying assets for tak…" at bounding box center [356, 161] width 301 height 225
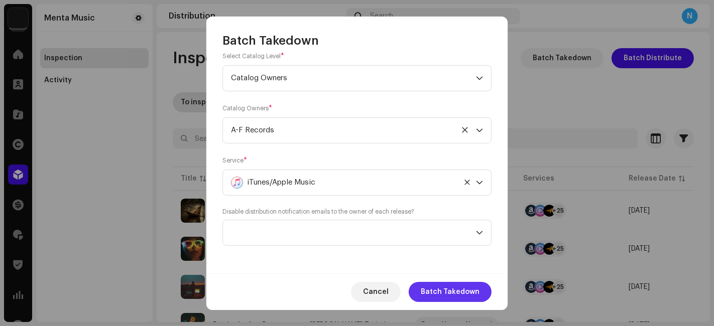
click at [466, 297] on span "Batch Takedown" at bounding box center [450, 292] width 59 height 20
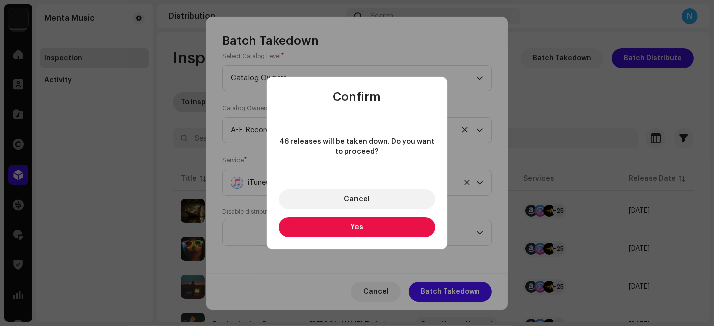
click at [400, 226] on button "Yes" at bounding box center [357, 227] width 157 height 20
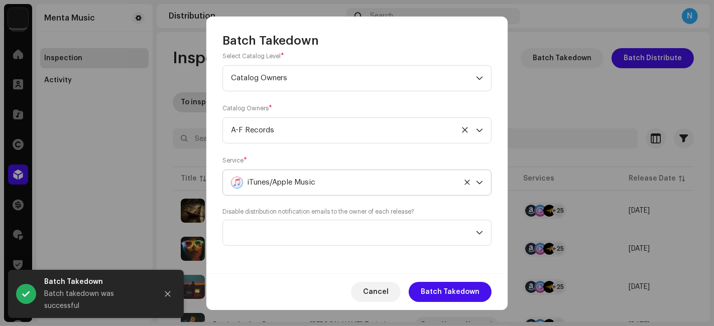
click at [392, 188] on div "iTunes/Apple Music" at bounding box center [345, 182] width 229 height 25
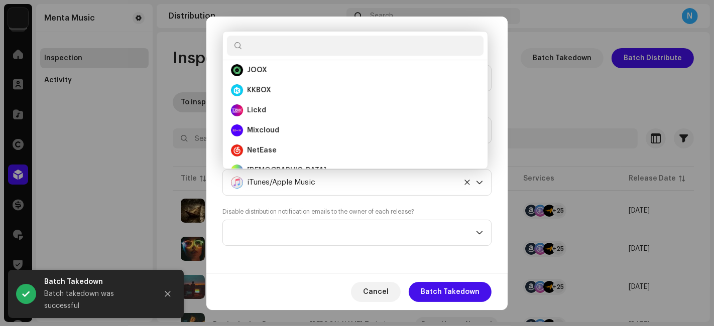
scroll to position [502, 0]
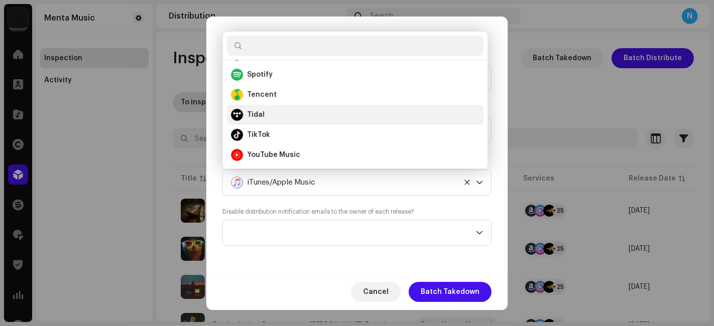
click at [261, 116] on strong "Tidal" at bounding box center [256, 115] width 18 height 10
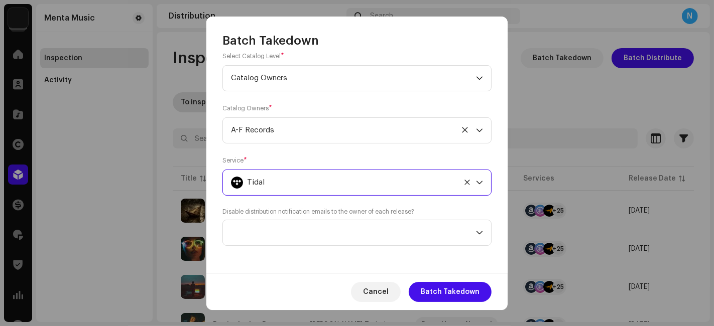
scroll to position [245, 0]
click at [439, 293] on span "Batch Takedown" at bounding box center [450, 292] width 59 height 20
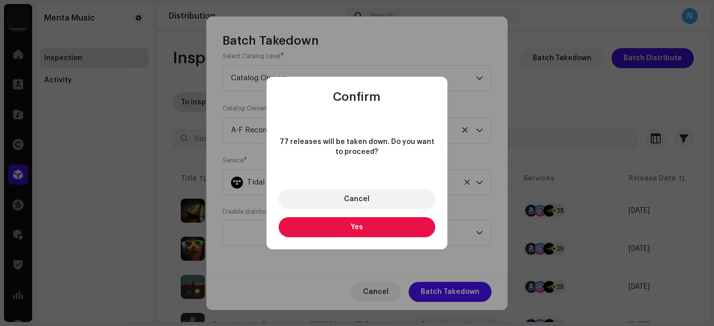
click at [373, 233] on button "Yes" at bounding box center [357, 227] width 157 height 20
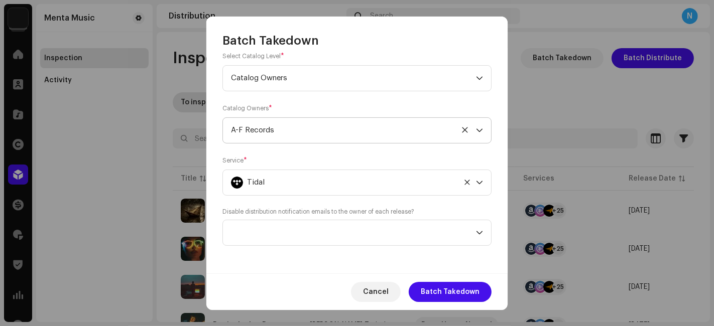
click at [243, 135] on div "A-F Records" at bounding box center [353, 130] width 245 height 25
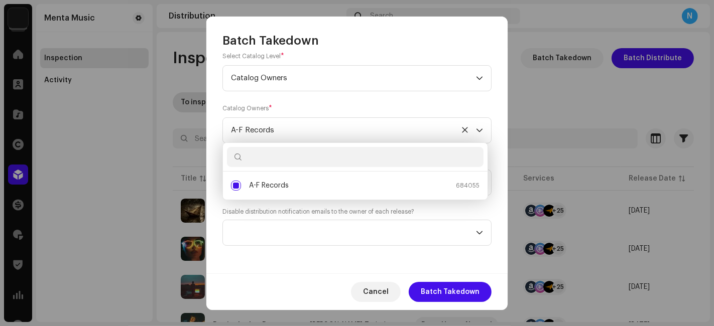
paste input "Deep House Natural"
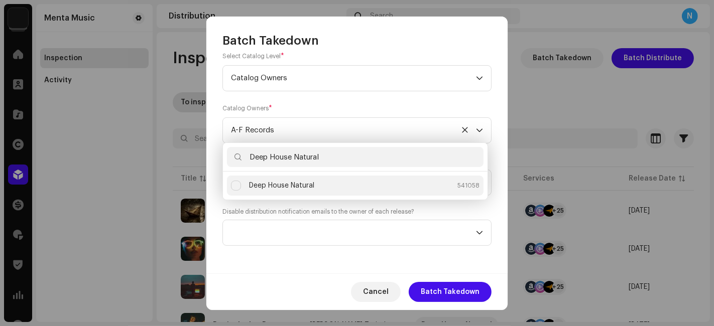
type input "Deep House Natural"
click at [293, 190] on div "Deep House Natural" at bounding box center [281, 186] width 65 height 10
checkbox input "true"
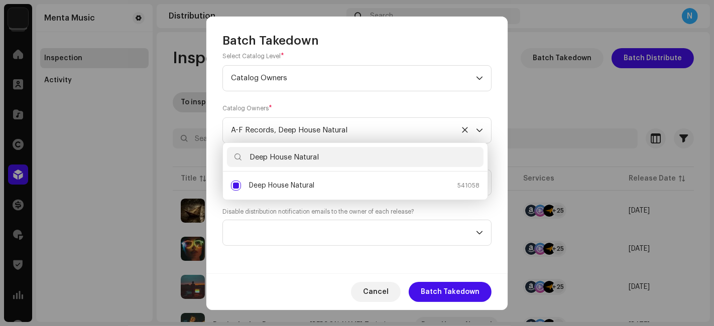
click at [386, 38] on div "Batch Takedown" at bounding box center [356, 33] width 301 height 32
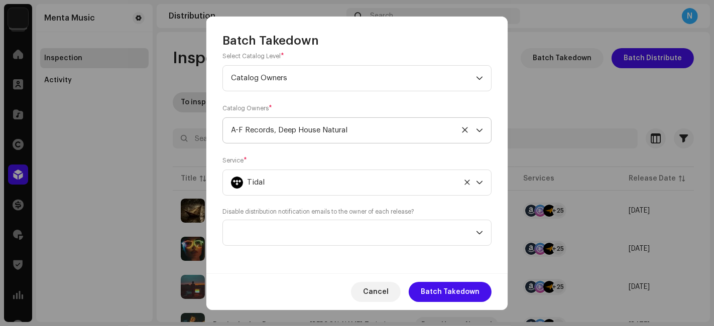
click at [362, 128] on div "A-F Records, Deep House Natural" at bounding box center [353, 130] width 245 height 25
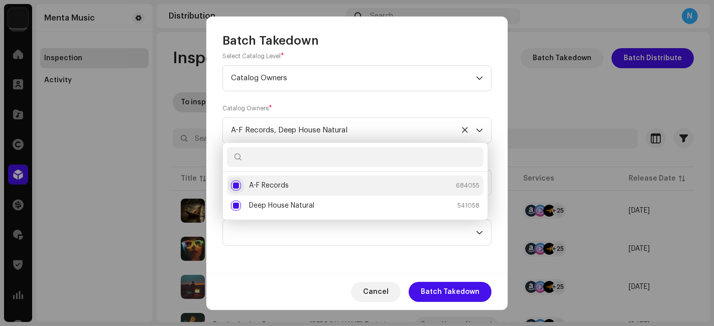
click at [236, 185] on input "A-F Records" at bounding box center [236, 186] width 10 height 10
checkbox input "true"
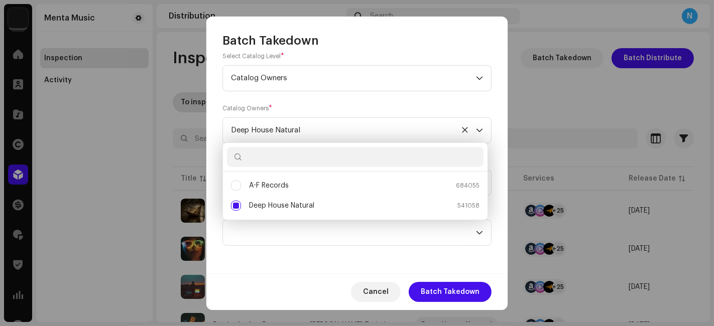
click at [322, 287] on div "Cancel Batch Takedown" at bounding box center [356, 292] width 301 height 37
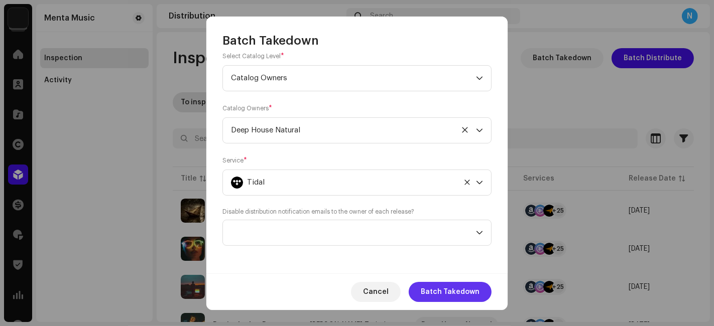
click at [452, 290] on span "Batch Takedown" at bounding box center [450, 292] width 59 height 20
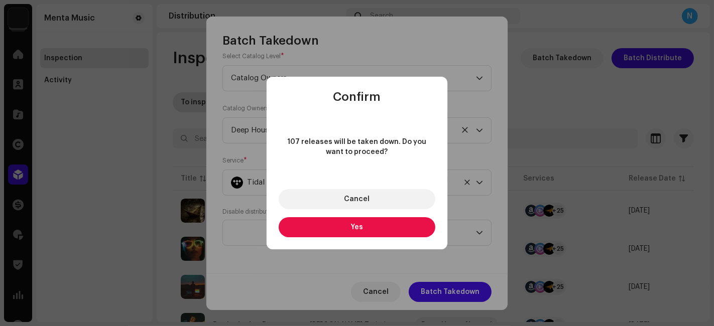
click at [404, 226] on button "Yes" at bounding box center [357, 227] width 157 height 20
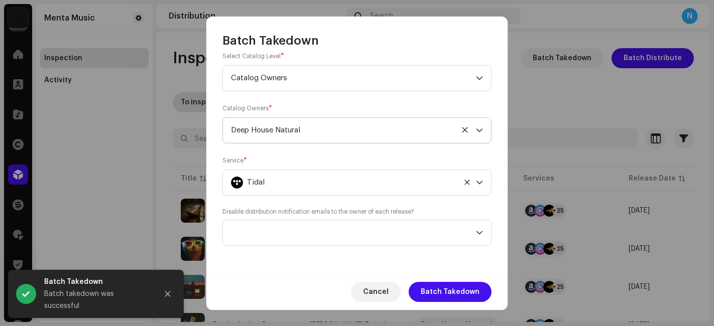
click at [298, 127] on div "Deep House Natural" at bounding box center [353, 130] width 245 height 25
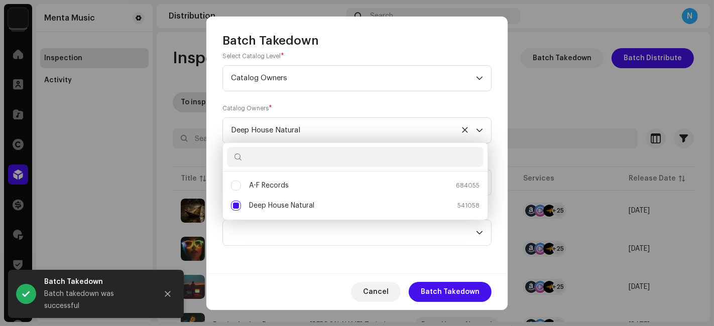
click at [293, 262] on div "Select Catalog Input IDs Select the catalog level and underlying assets for tak…" at bounding box center [356, 161] width 301 height 225
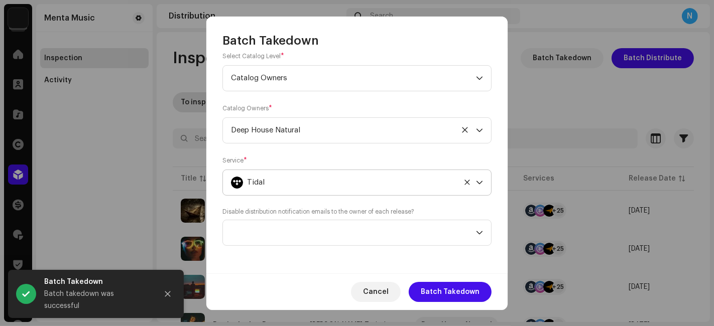
click at [290, 181] on div "Tidal" at bounding box center [345, 182] width 229 height 25
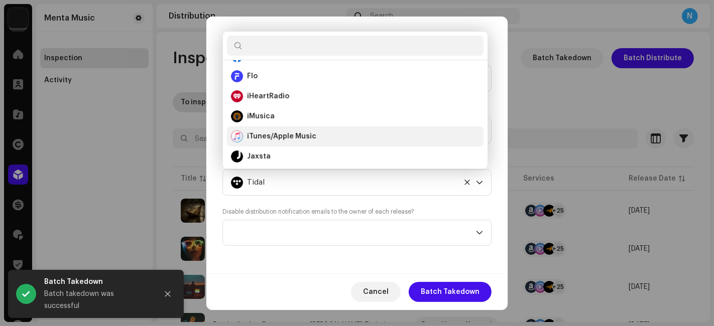
click at [264, 134] on strong "iTunes/Apple Music" at bounding box center [281, 137] width 69 height 10
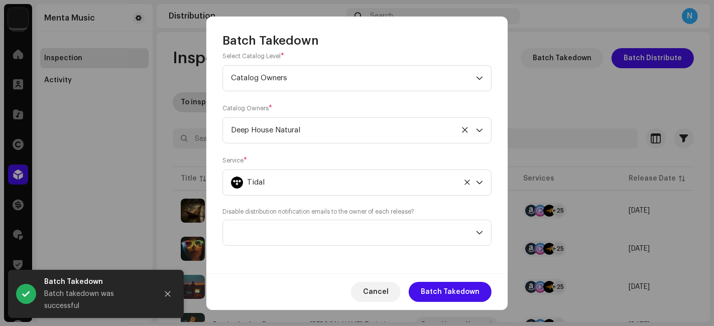
scroll to position [457, 0]
click at [444, 298] on span "Batch Takedown" at bounding box center [450, 292] width 59 height 20
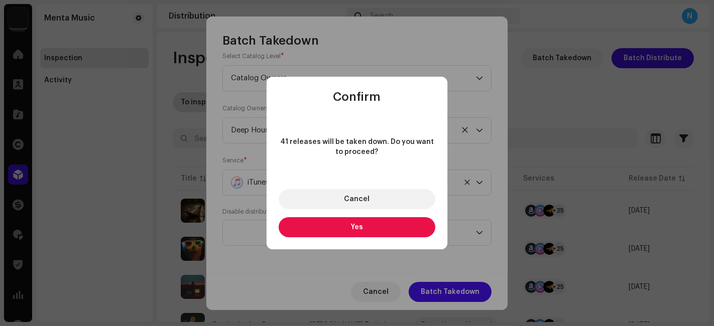
click at [405, 228] on button "Yes" at bounding box center [357, 227] width 157 height 20
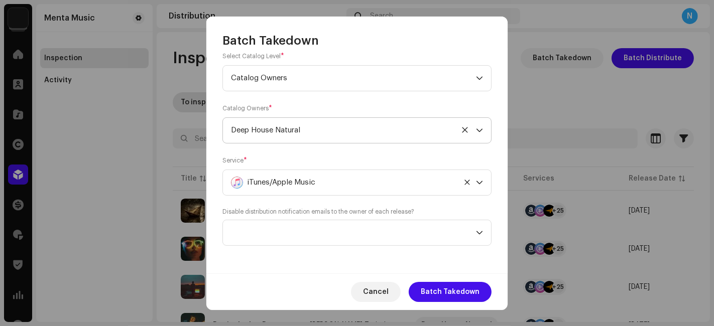
click at [288, 131] on div "Deep House Natural" at bounding box center [353, 130] width 245 height 25
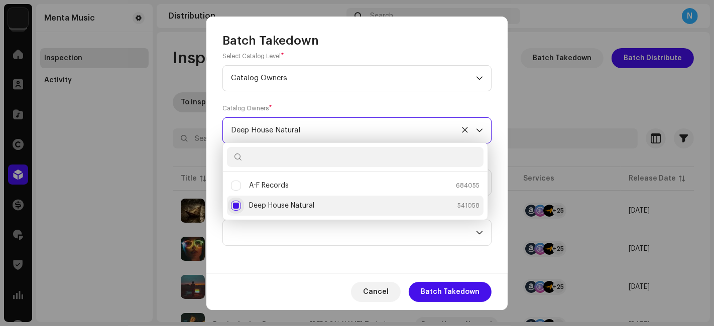
click at [234, 206] on input "Deep House Natural" at bounding box center [236, 206] width 10 height 10
checkbox input "true"
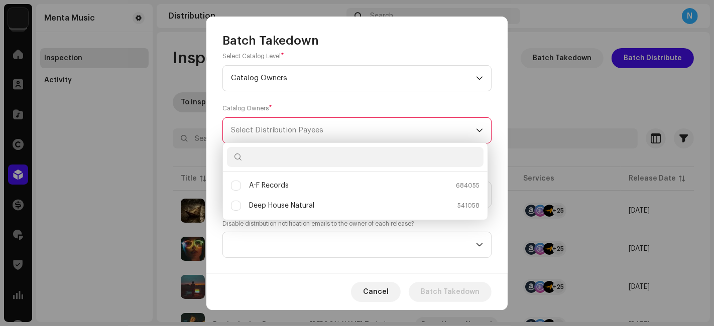
paste input "Lightning Rod Records"
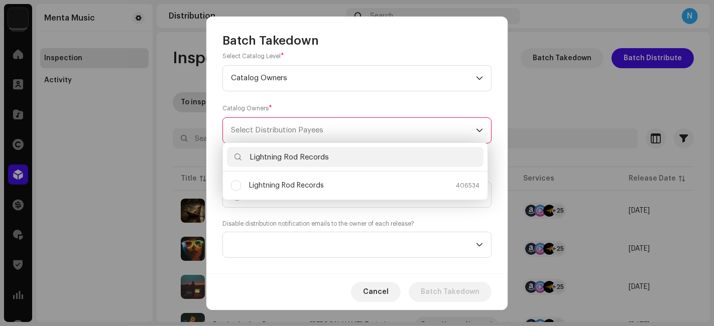
type input "Lightning Rod Records"
click at [276, 196] on ul "Lightning Rod Records 406534" at bounding box center [355, 186] width 265 height 28
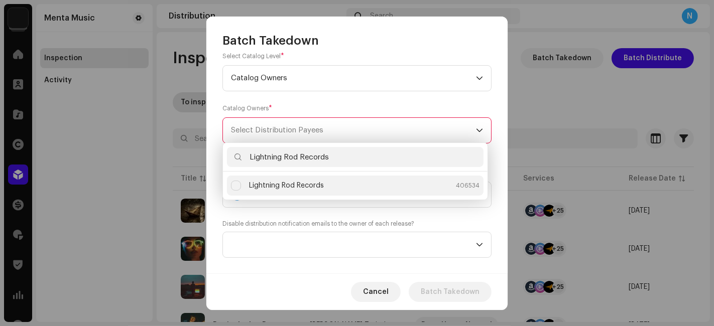
click at [274, 189] on div "Lightning Rod Records" at bounding box center [286, 186] width 75 height 10
checkbox input "true"
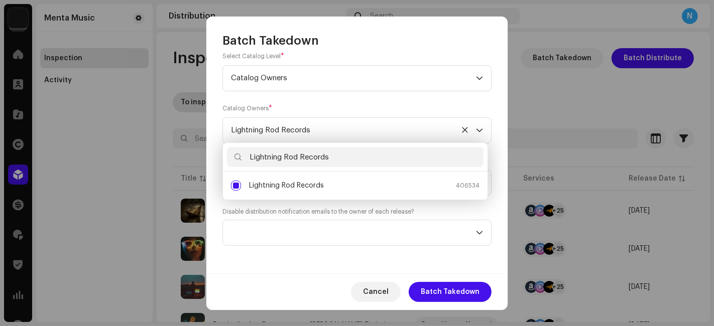
click at [287, 275] on div "Cancel Batch Takedown" at bounding box center [356, 292] width 301 height 37
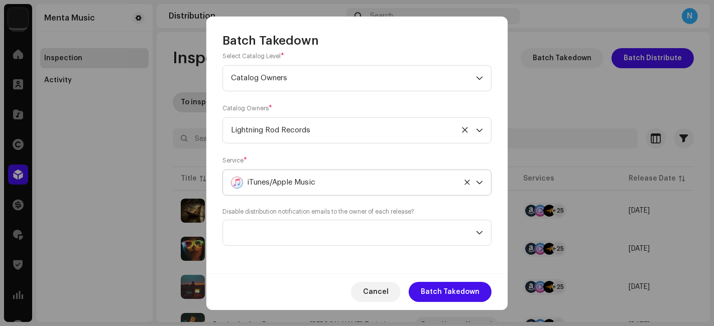
click at [336, 182] on div "iTunes/Apple Music" at bounding box center [345, 182] width 229 height 25
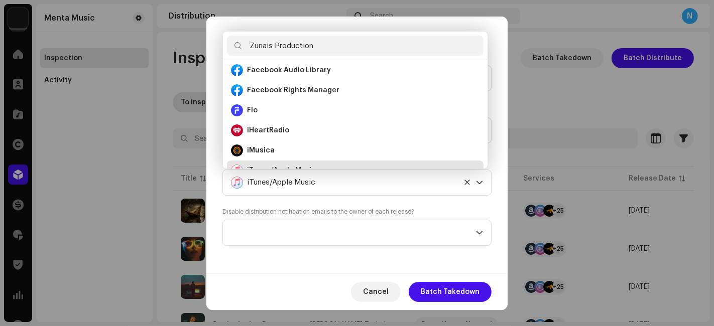
scroll to position [0, 0]
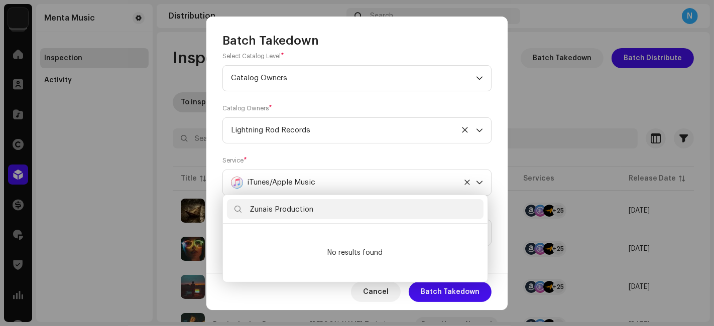
drag, startPoint x: 321, startPoint y: 212, endPoint x: 273, endPoint y: 207, distance: 48.5
click at [273, 207] on input "Zunais Production" at bounding box center [355, 209] width 257 height 20
type input "Zunais"
click at [328, 120] on div "Lightning Rod Records" at bounding box center [353, 130] width 245 height 25
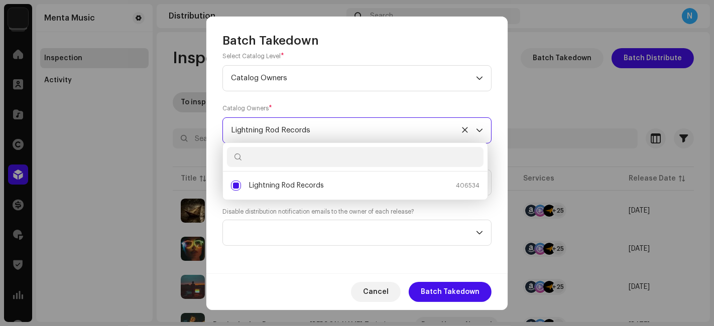
click at [323, 148] on input "text" at bounding box center [355, 157] width 257 height 20
paste input "Zunais Production"
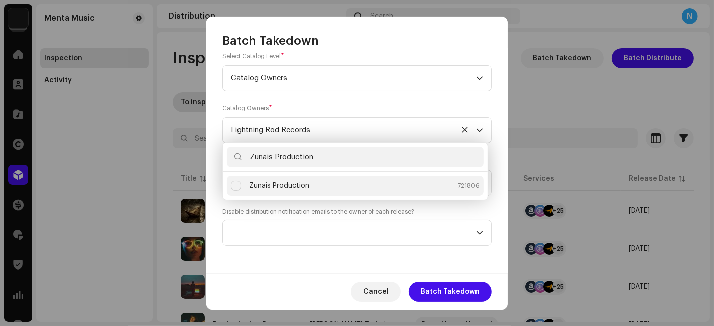
type input "Zunais Production"
click at [297, 186] on div "Zunais Production" at bounding box center [279, 186] width 60 height 10
checkbox input "true"
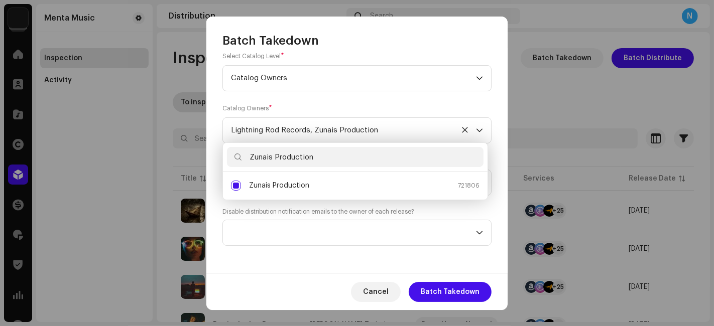
click at [297, 283] on div "Cancel Batch Takedown" at bounding box center [356, 292] width 301 height 37
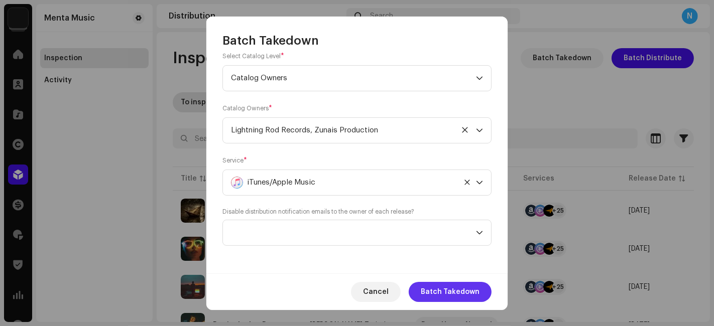
click at [465, 295] on span "Batch Takedown" at bounding box center [450, 292] width 59 height 20
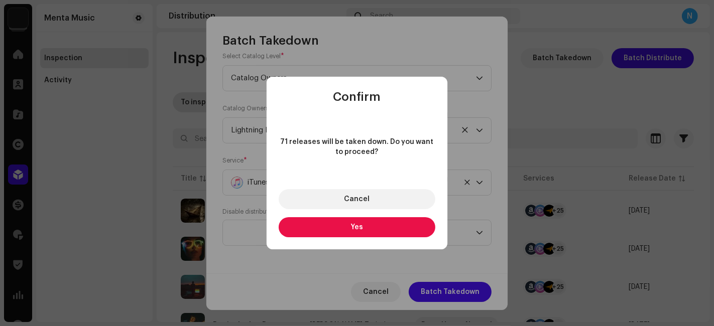
click at [400, 229] on button "Yes" at bounding box center [357, 227] width 157 height 20
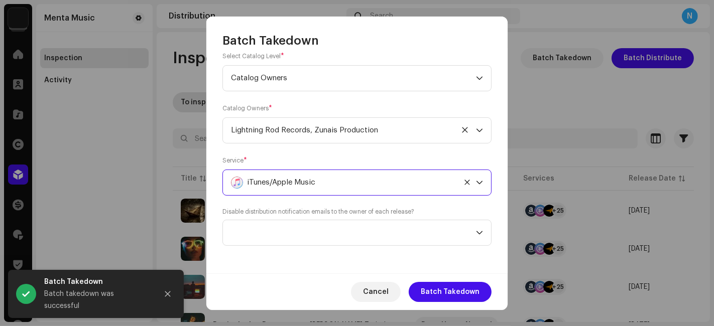
click at [333, 181] on div "iTunes/Apple Music" at bounding box center [345, 182] width 229 height 25
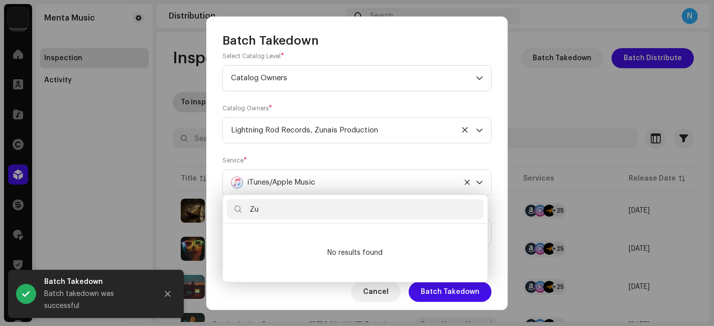
type input "Z"
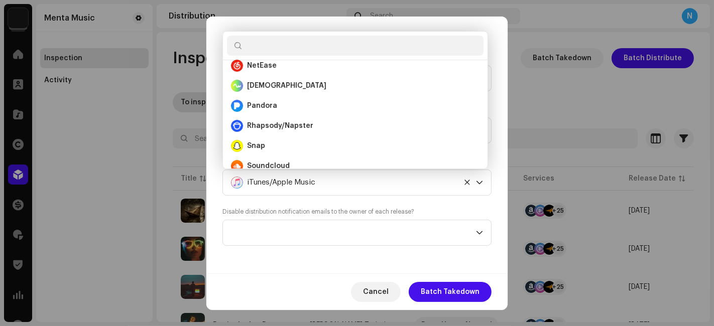
scroll to position [502, 0]
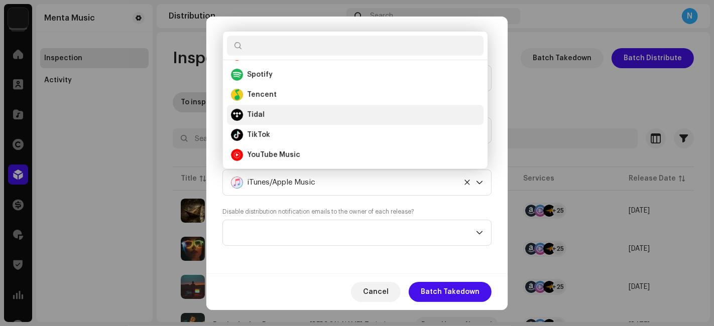
click at [250, 113] on strong "Tidal" at bounding box center [256, 115] width 18 height 10
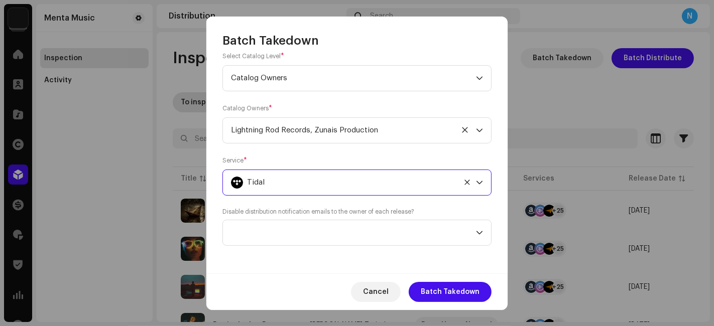
scroll to position [245, 0]
click at [453, 290] on span "Batch Takedown" at bounding box center [450, 292] width 59 height 20
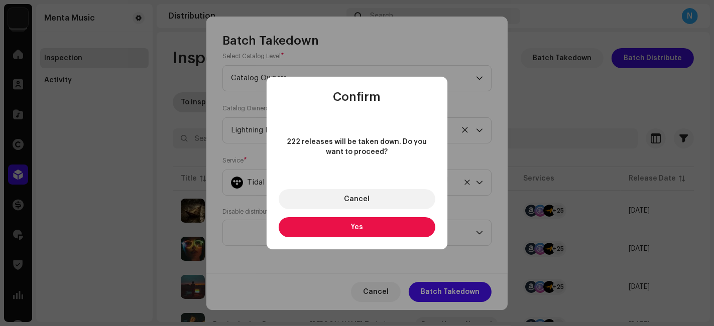
click at [397, 228] on button "Yes" at bounding box center [357, 227] width 157 height 20
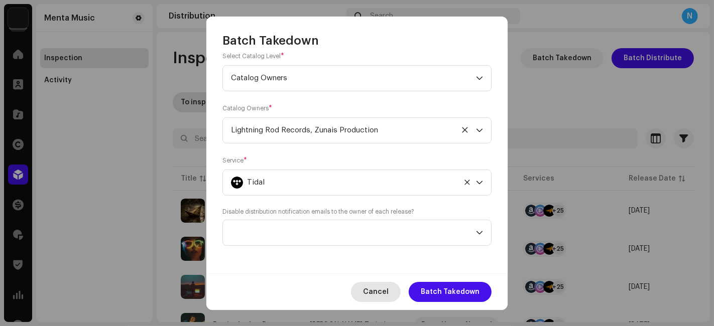
click at [376, 299] on span "Cancel" at bounding box center [376, 292] width 26 height 20
